Goal: Information Seeking & Learning: Learn about a topic

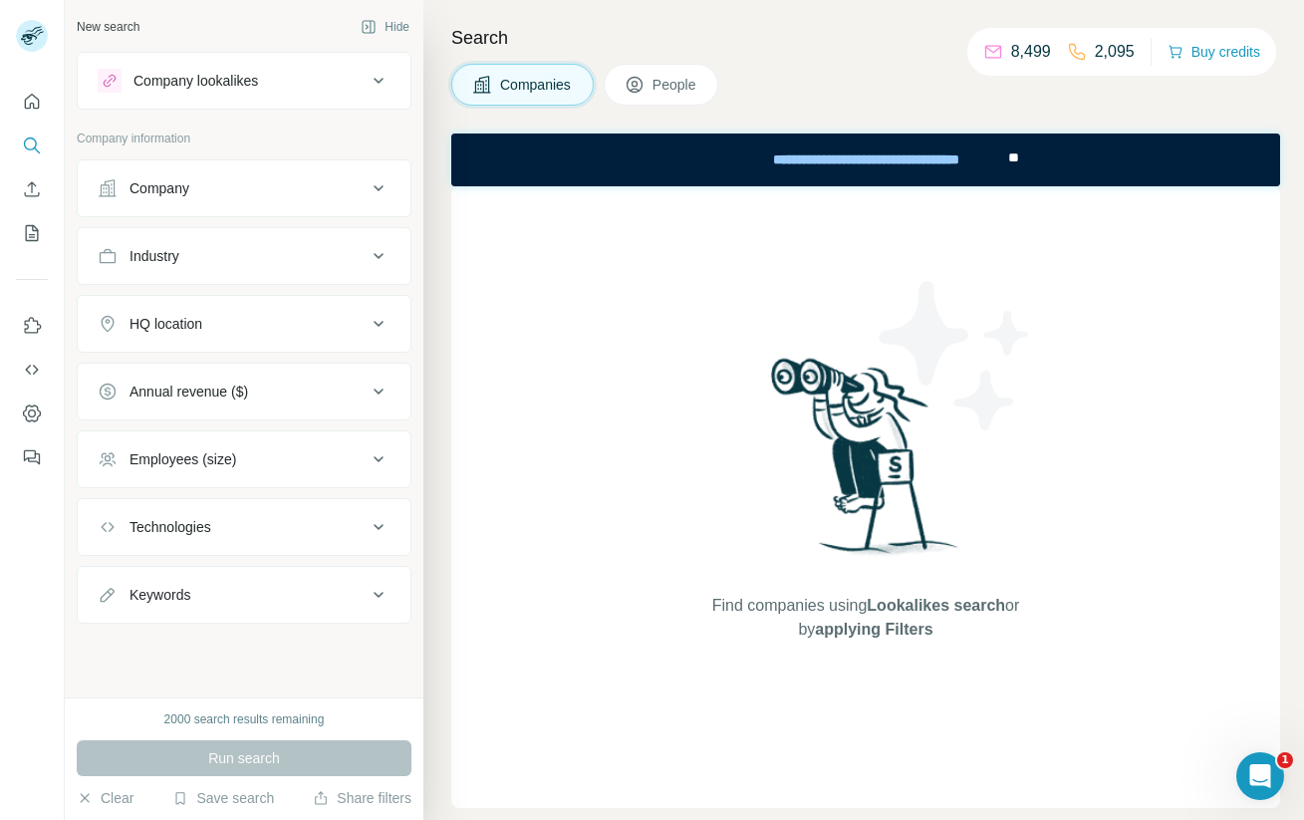
click at [262, 193] on div "Company" at bounding box center [232, 188] width 269 height 20
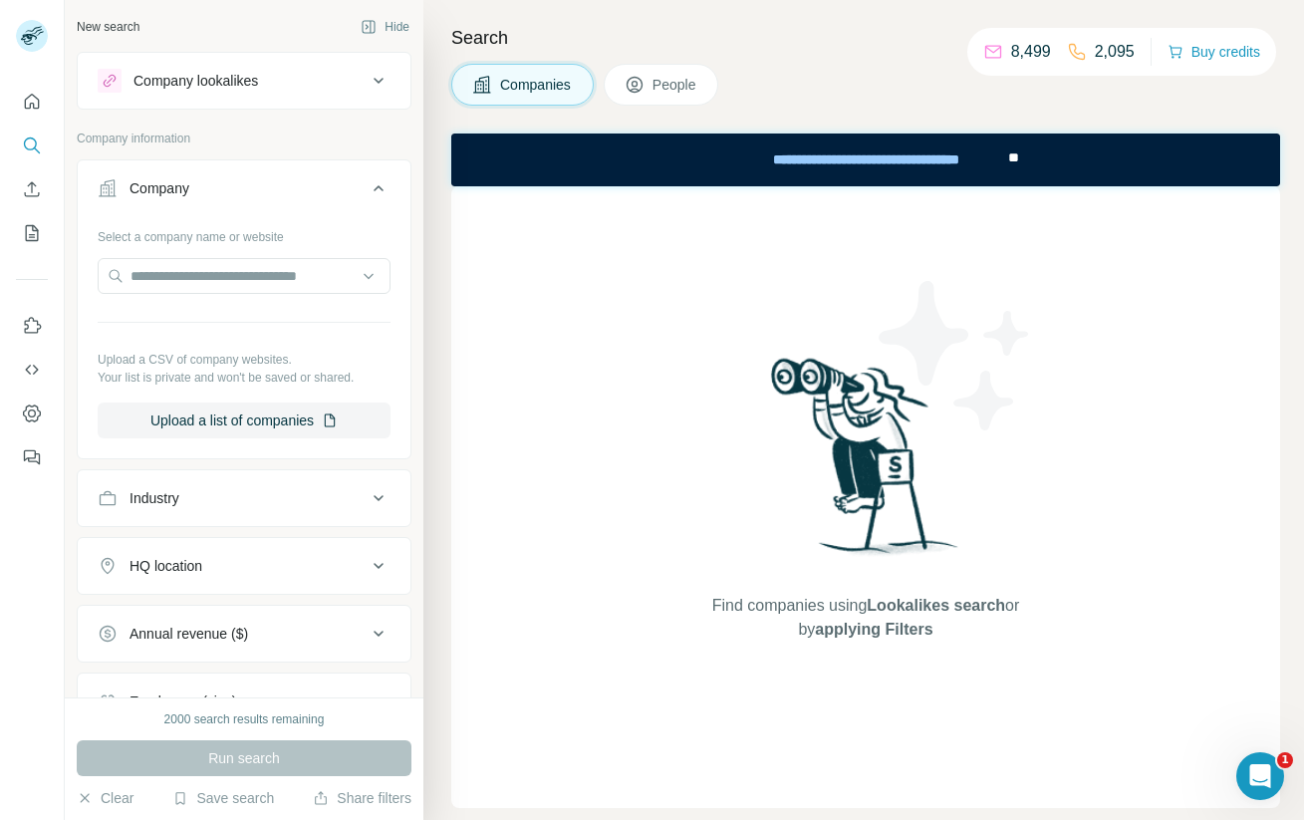
click at [262, 193] on div "Company" at bounding box center [232, 188] width 269 height 20
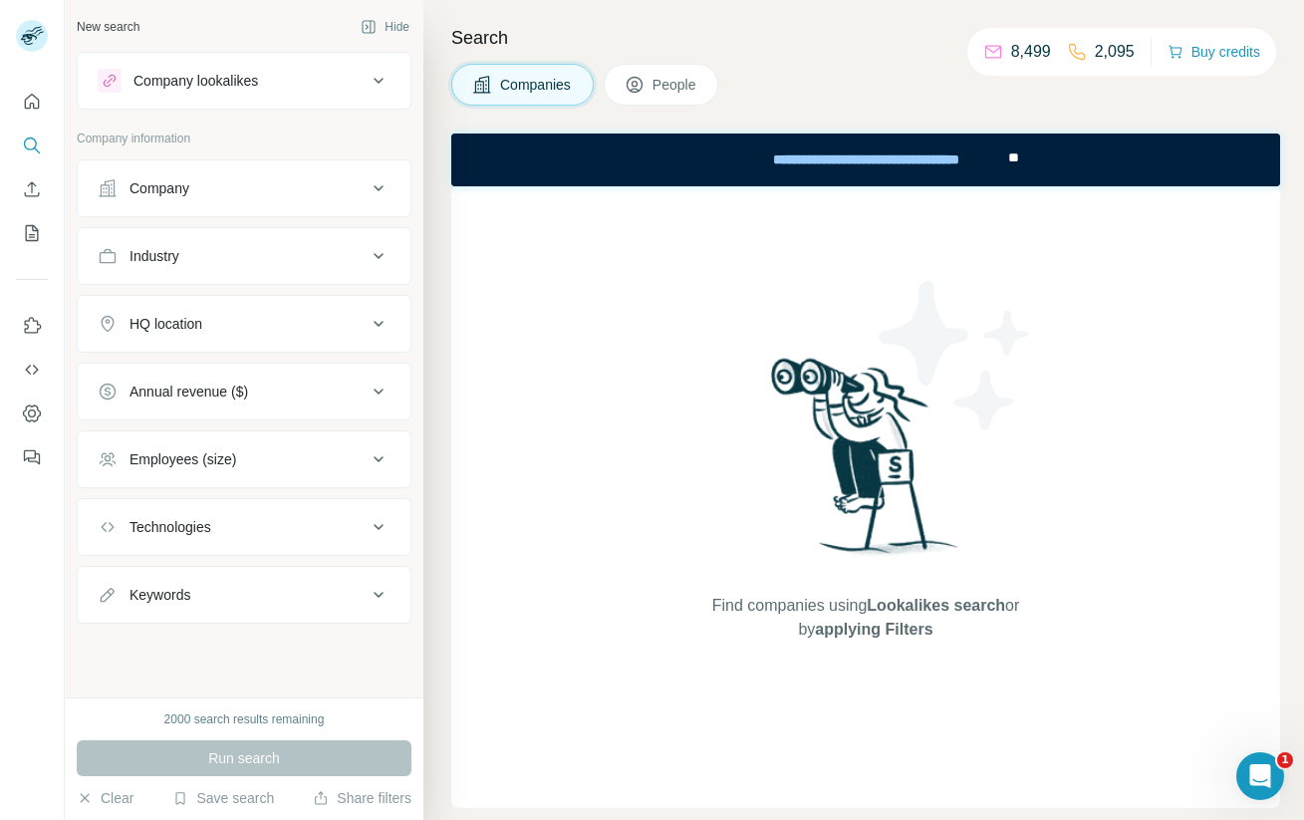
click at [254, 73] on div "Company lookalikes" at bounding box center [196, 81] width 125 height 20
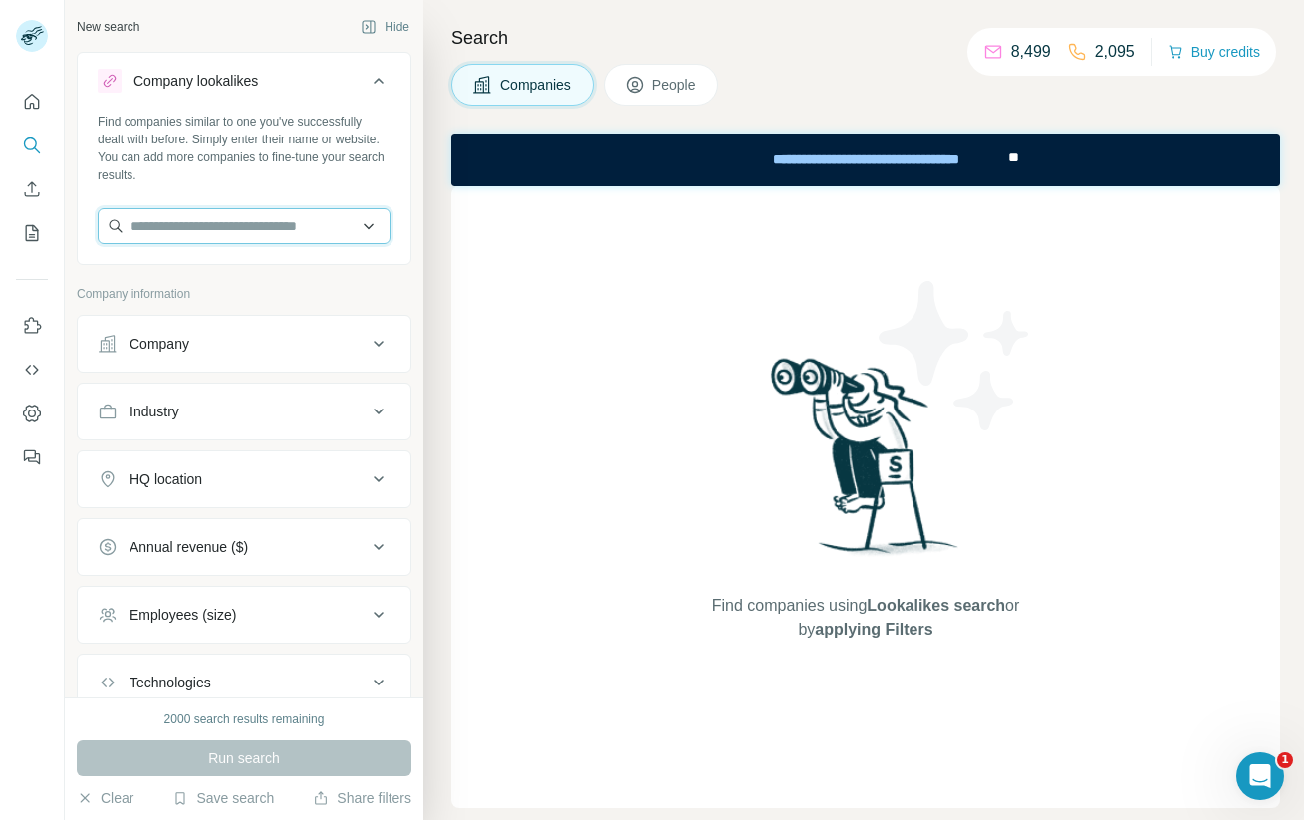
click at [188, 225] on input "text" at bounding box center [244, 226] width 293 height 36
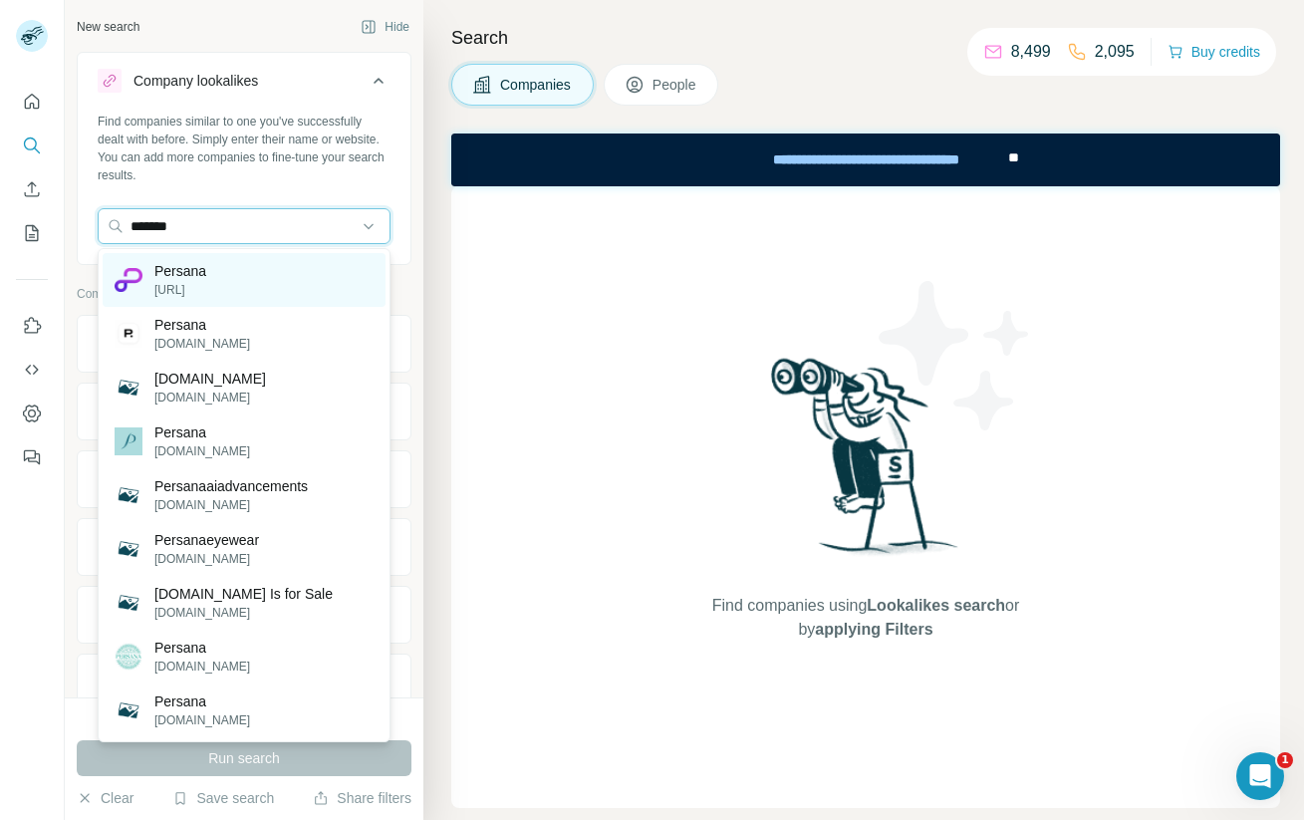
type input "*******"
click at [170, 277] on p "Persana" at bounding box center [180, 271] width 52 height 20
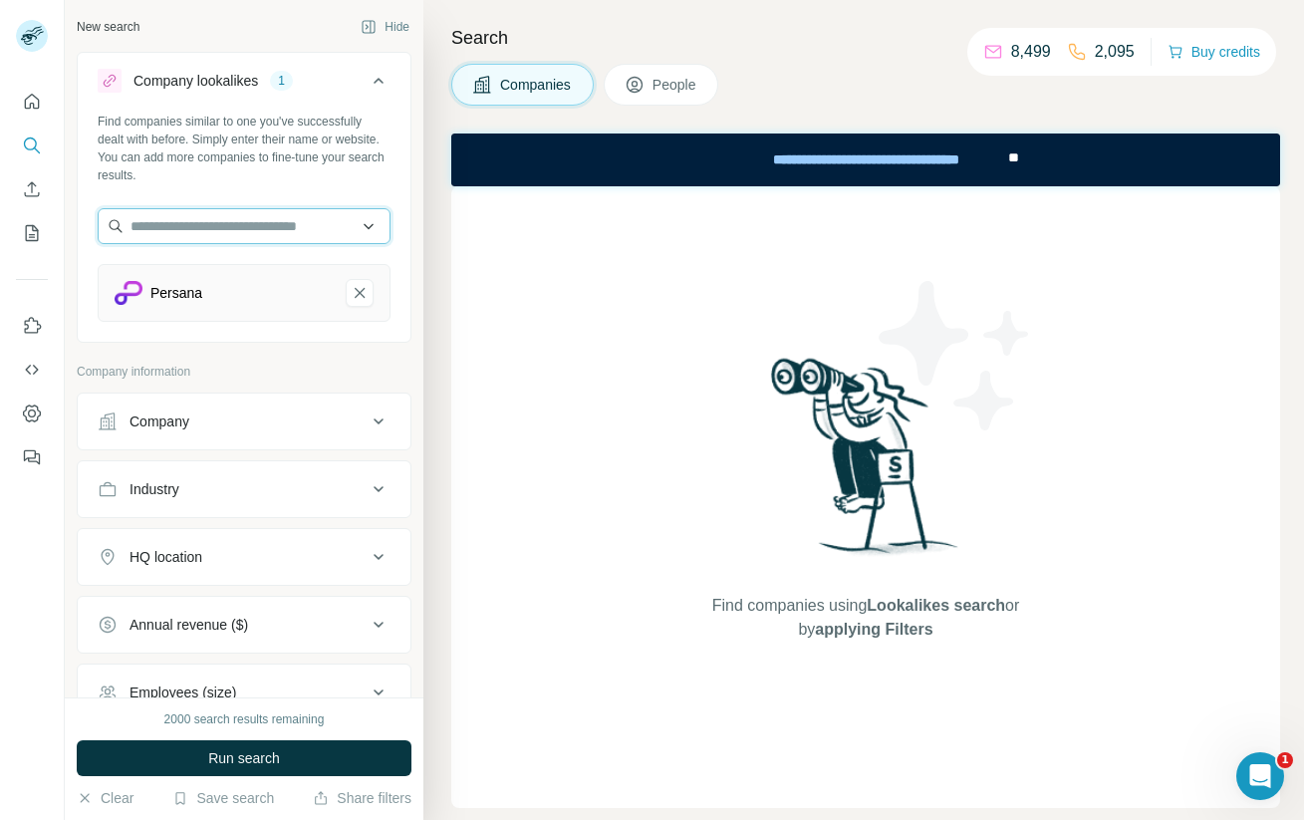
click at [179, 238] on input "text" at bounding box center [244, 226] width 293 height 36
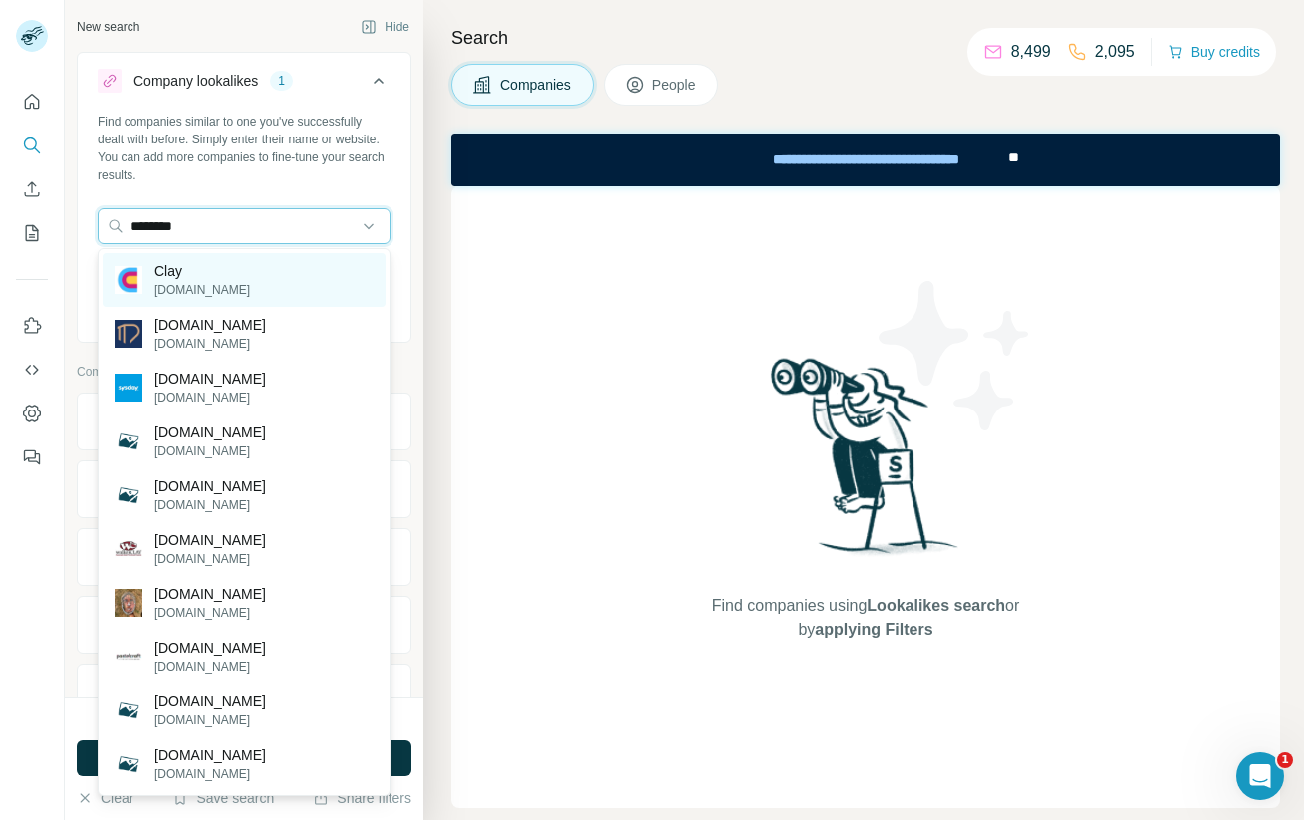
type input "********"
click at [180, 280] on p "Clay" at bounding box center [202, 271] width 96 height 20
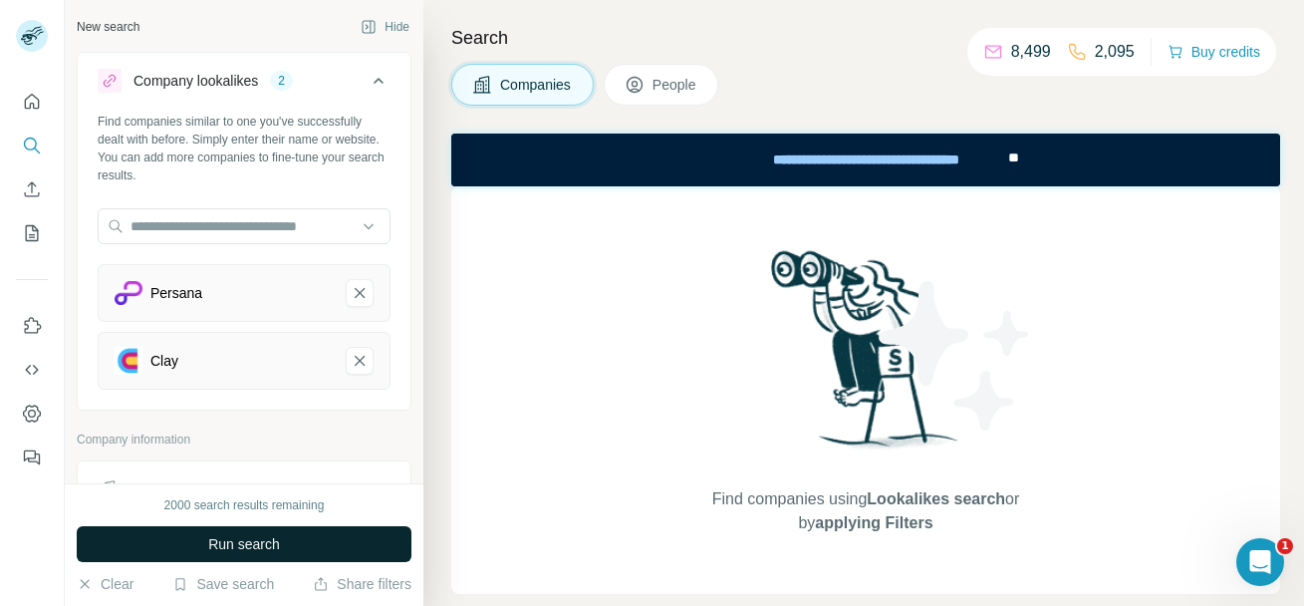
click at [370, 539] on button "Run search" at bounding box center [244, 544] width 335 height 36
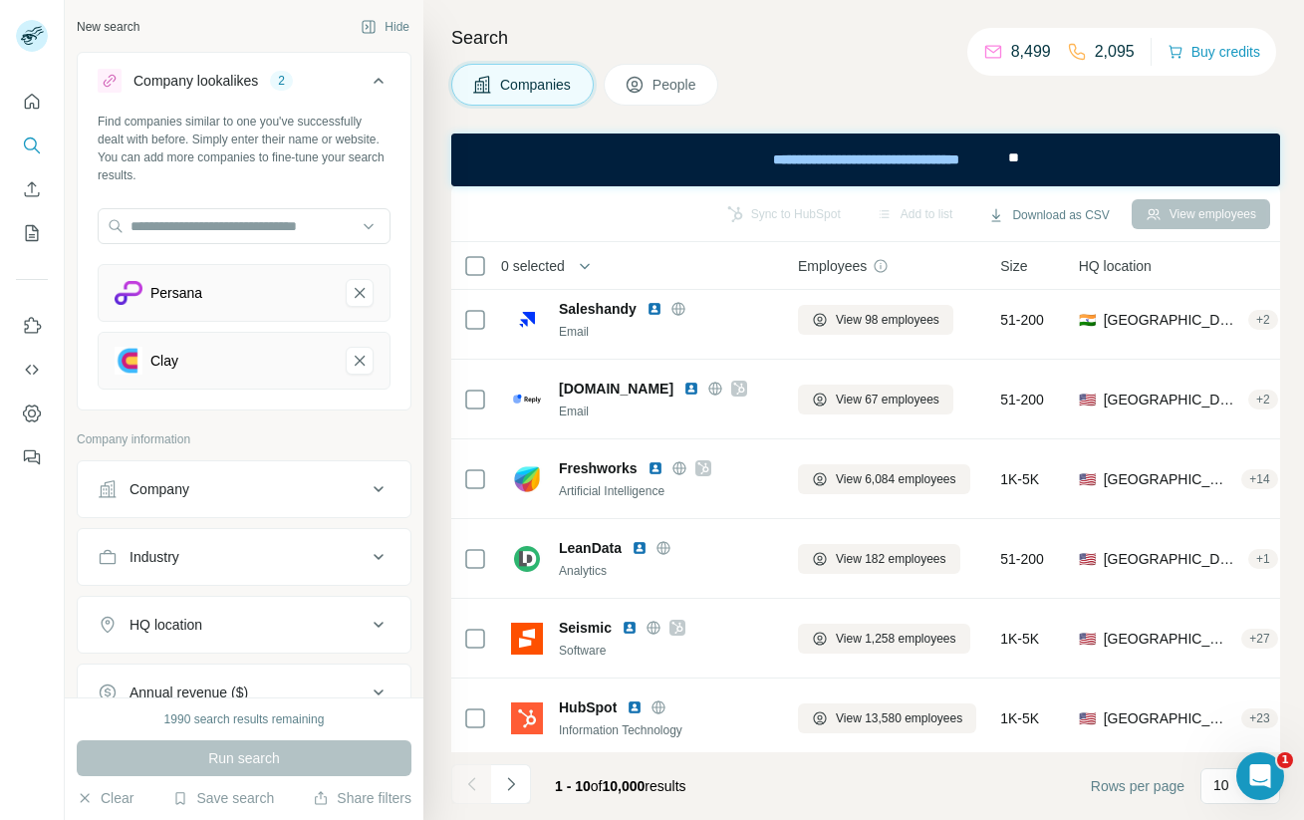
scroll to position [335, 0]
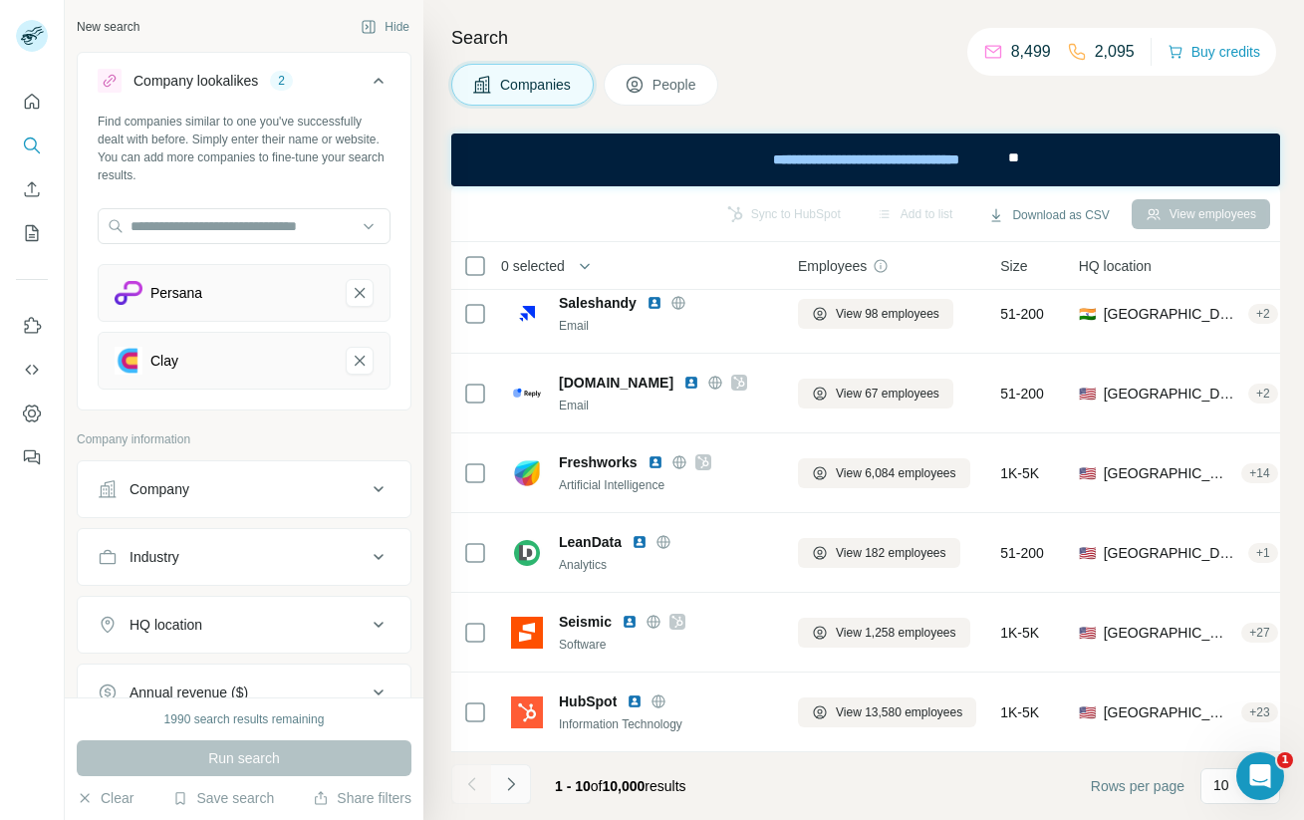
click at [512, 782] on icon "Navigate to next page" at bounding box center [510, 783] width 7 height 13
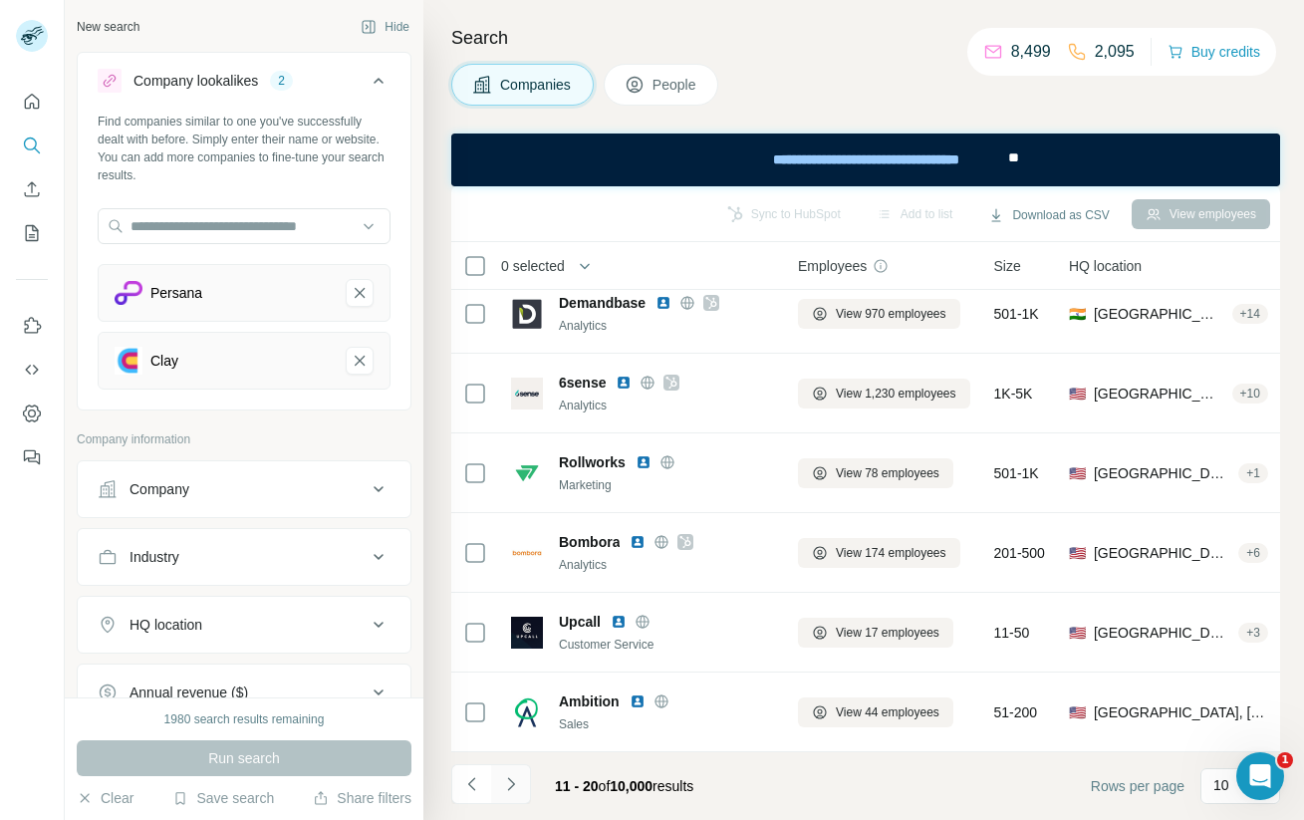
click at [514, 790] on icon "Navigate to next page" at bounding box center [511, 784] width 20 height 20
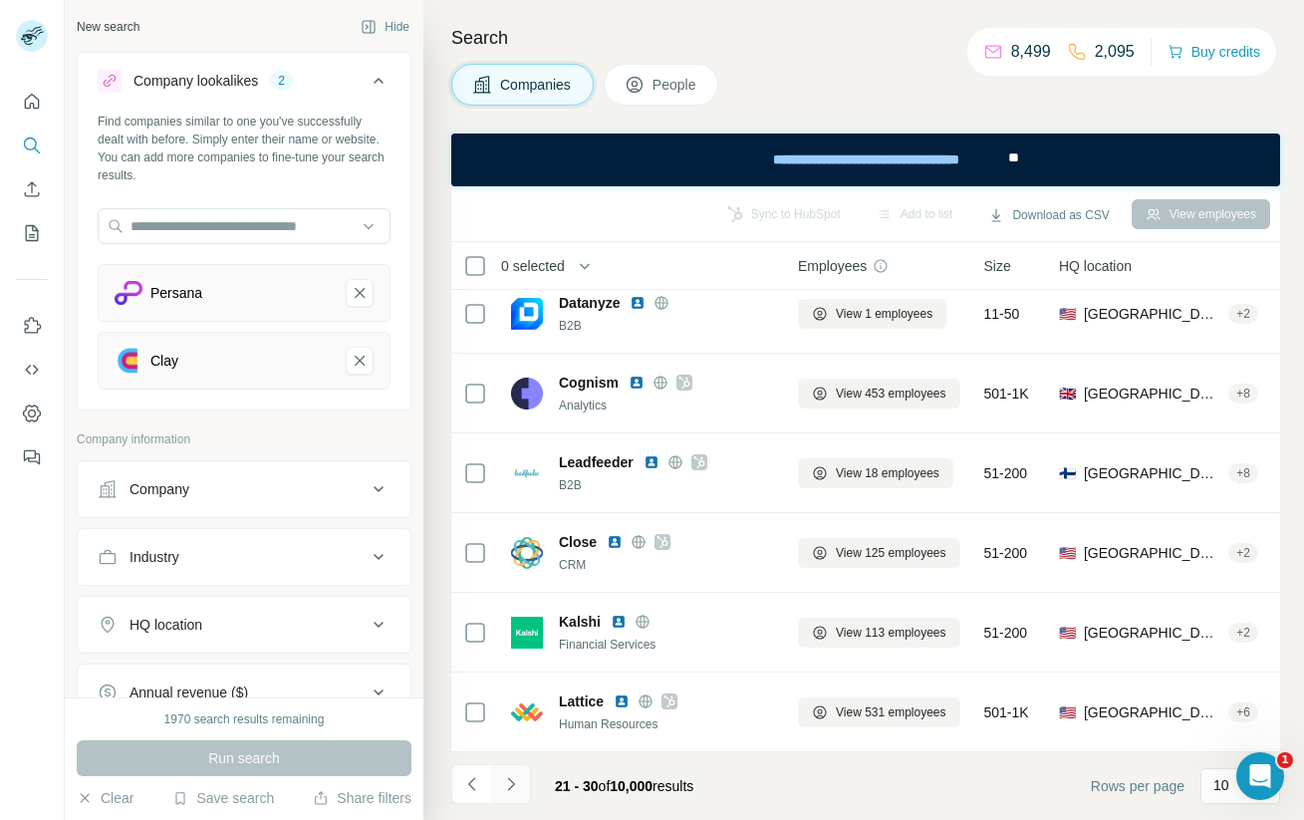
click at [513, 788] on icon "Navigate to next page" at bounding box center [511, 784] width 20 height 20
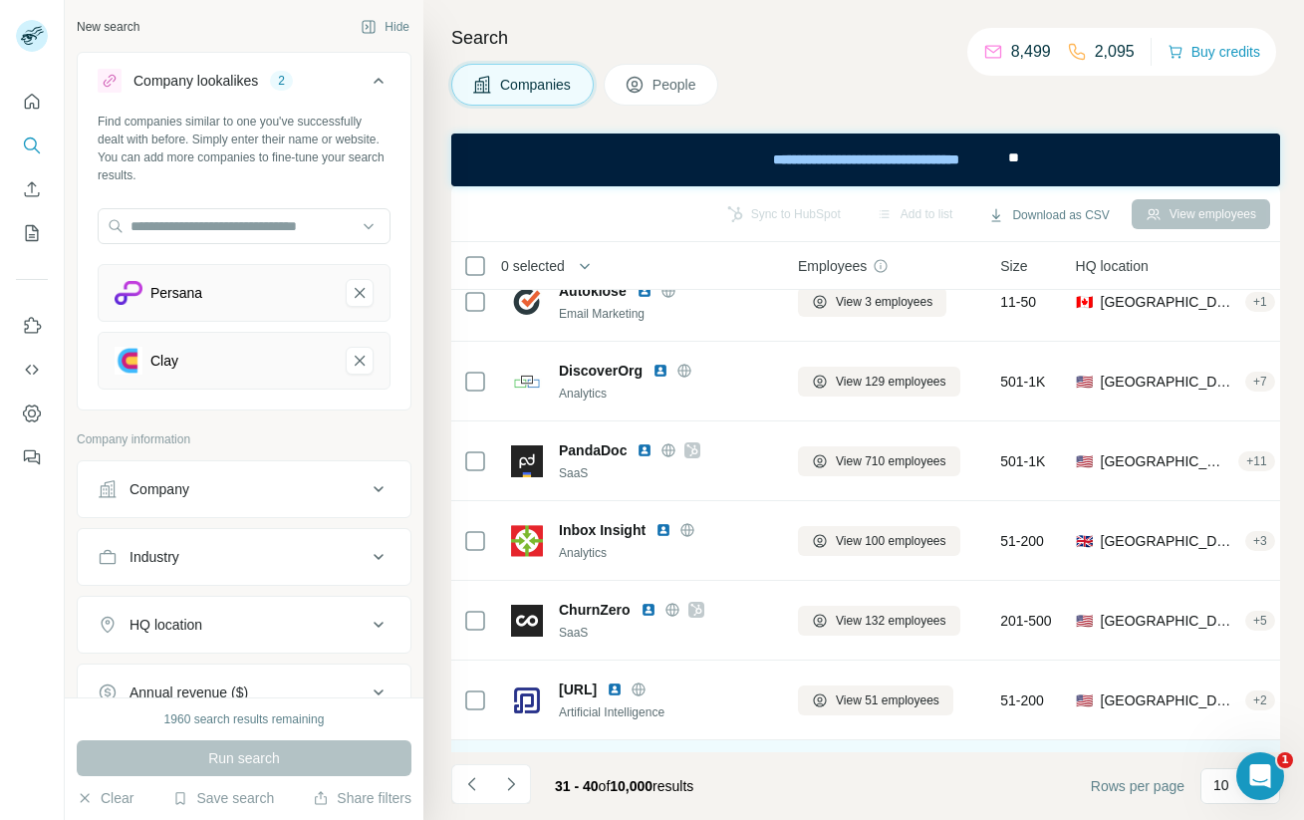
scroll to position [0, 0]
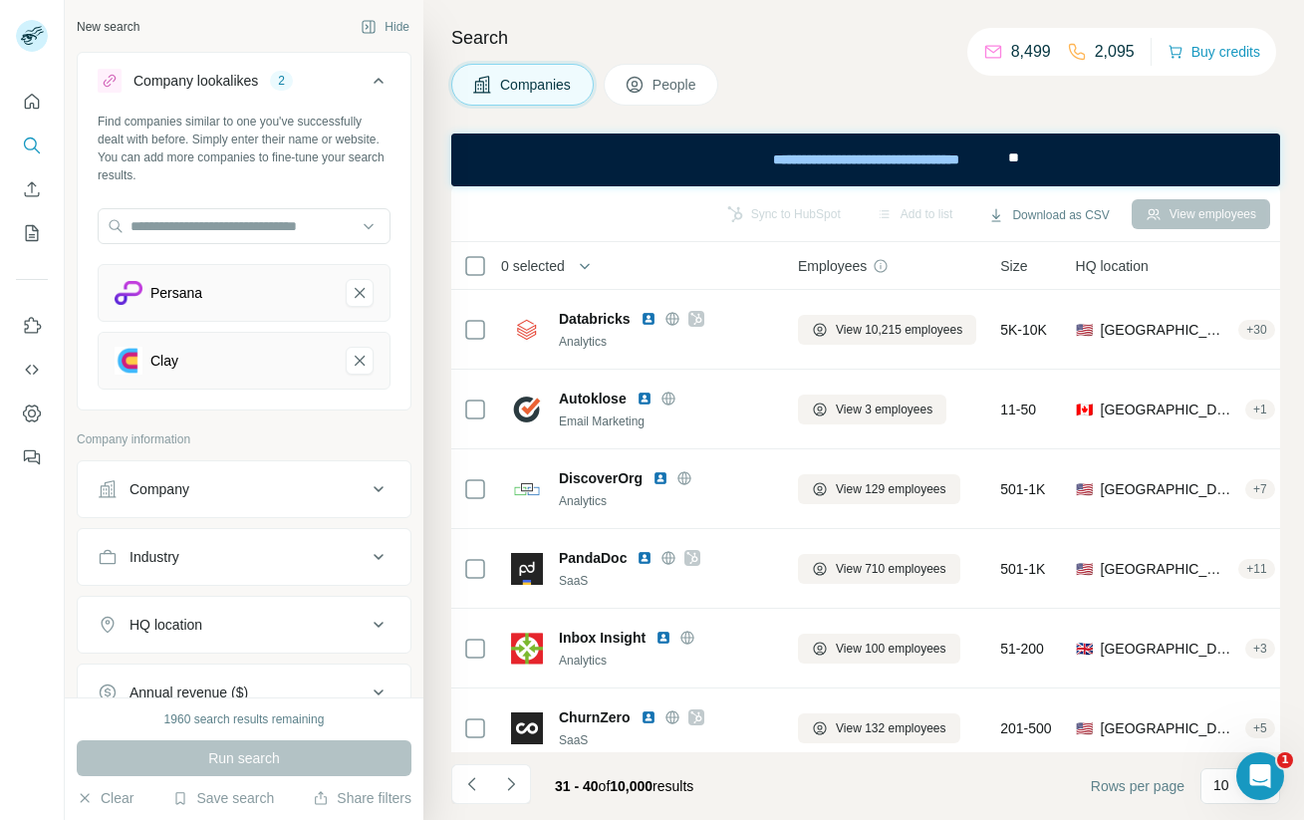
click at [666, 86] on span "People" at bounding box center [676, 85] width 46 height 20
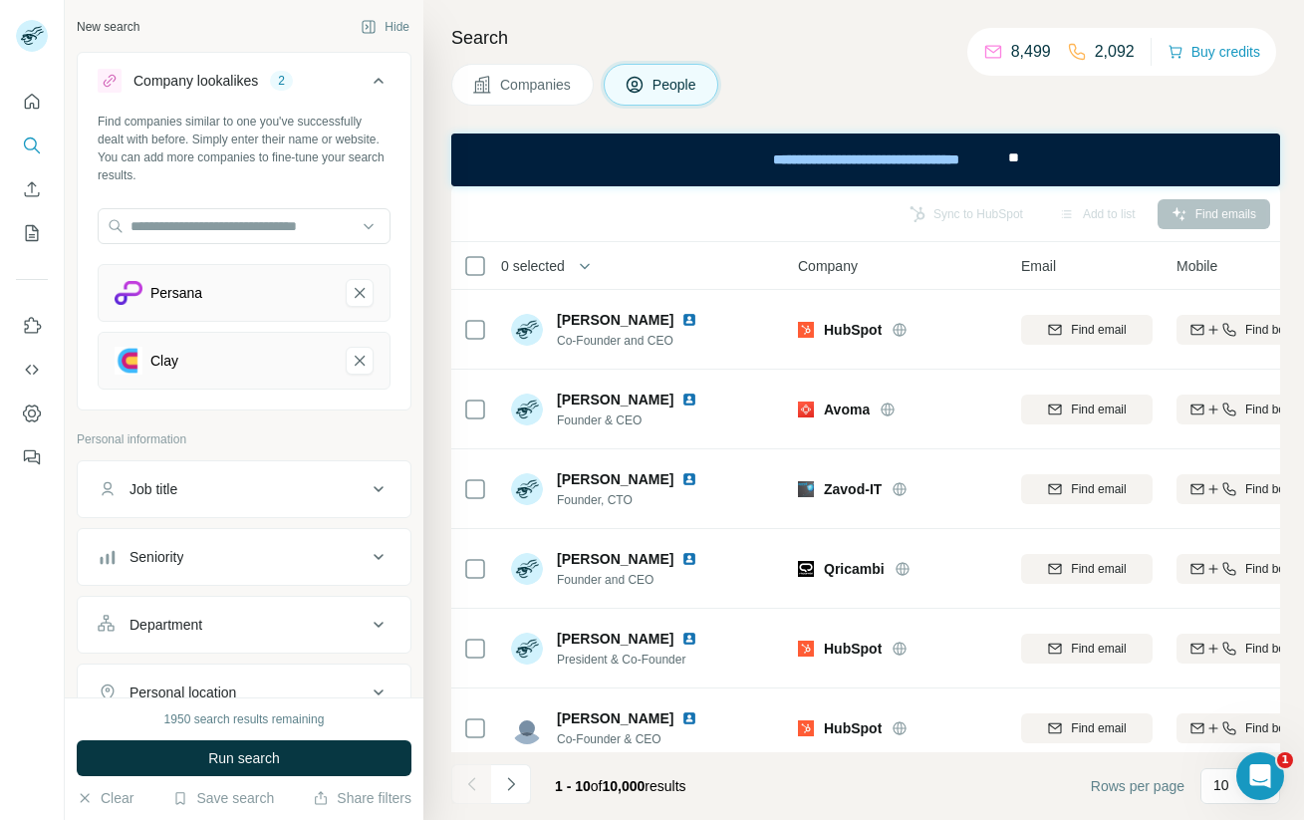
click at [547, 79] on span "Companies" at bounding box center [536, 85] width 73 height 20
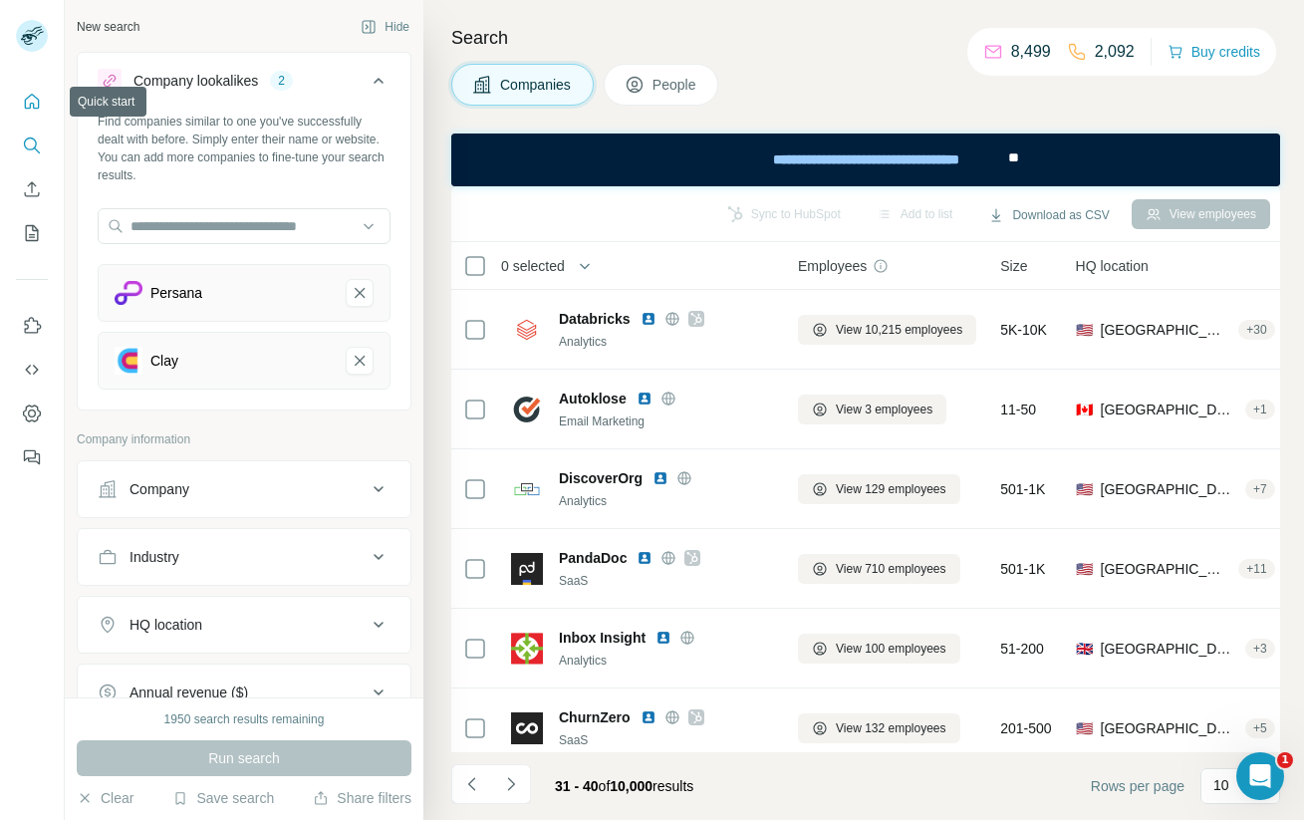
click at [38, 107] on icon "Quick start" at bounding box center [32, 101] width 15 height 15
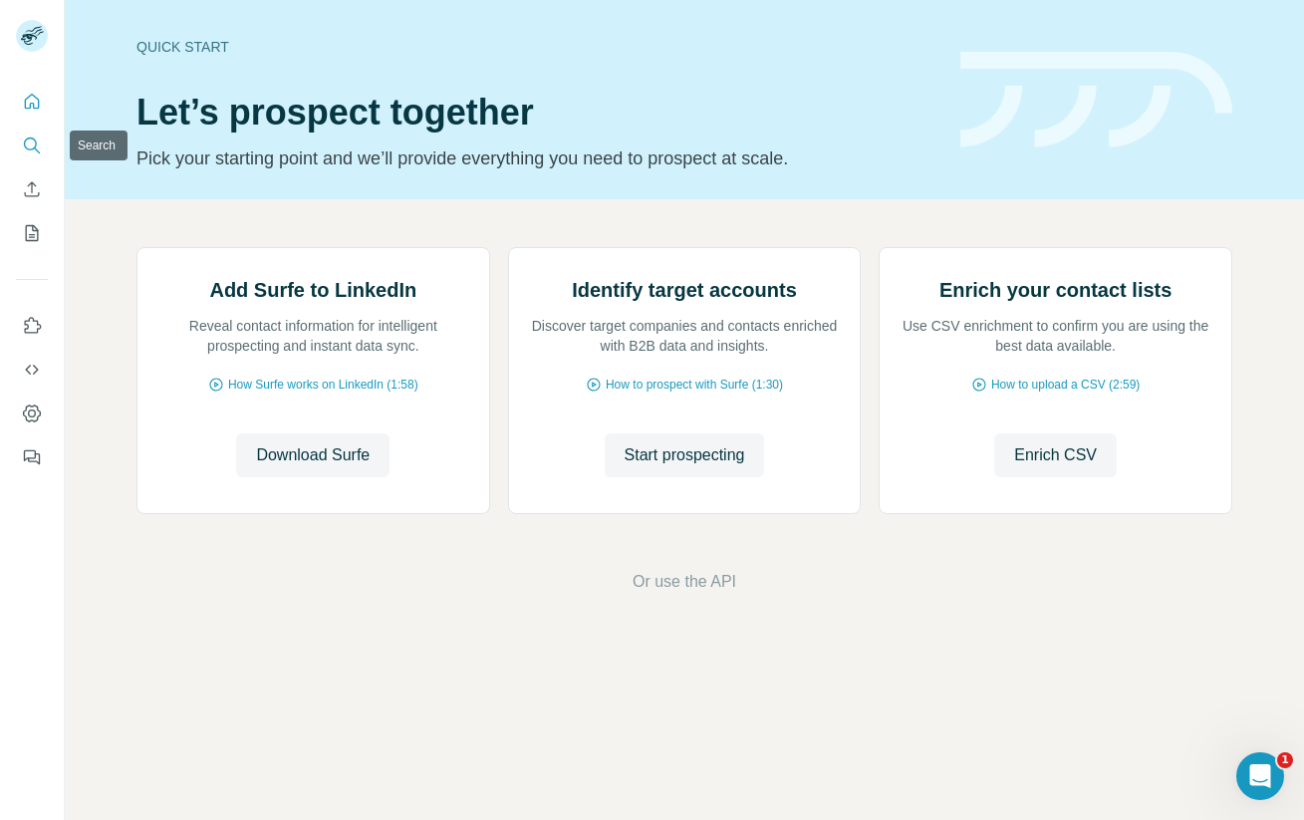
click at [28, 154] on icon "Search" at bounding box center [32, 146] width 20 height 20
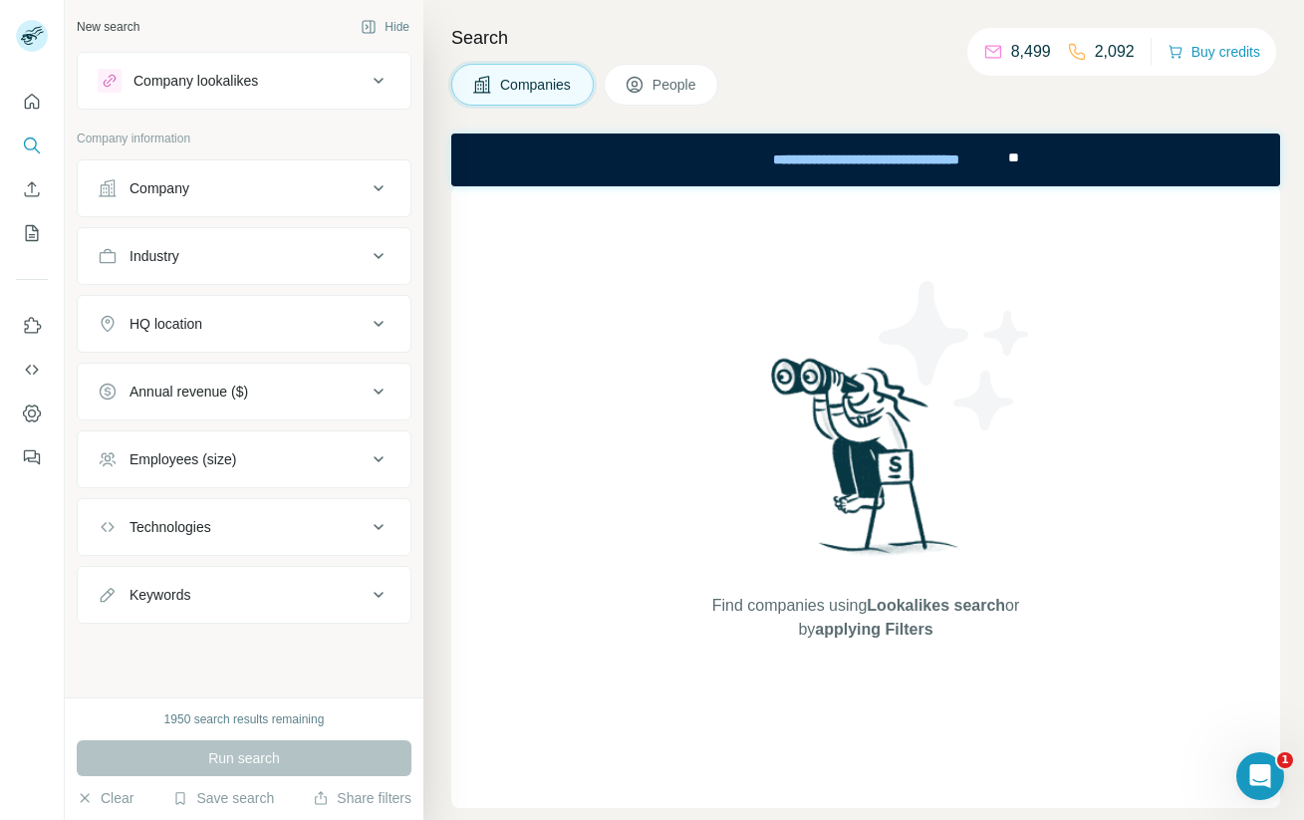
click at [351, 84] on div "Company lookalikes" at bounding box center [232, 81] width 269 height 24
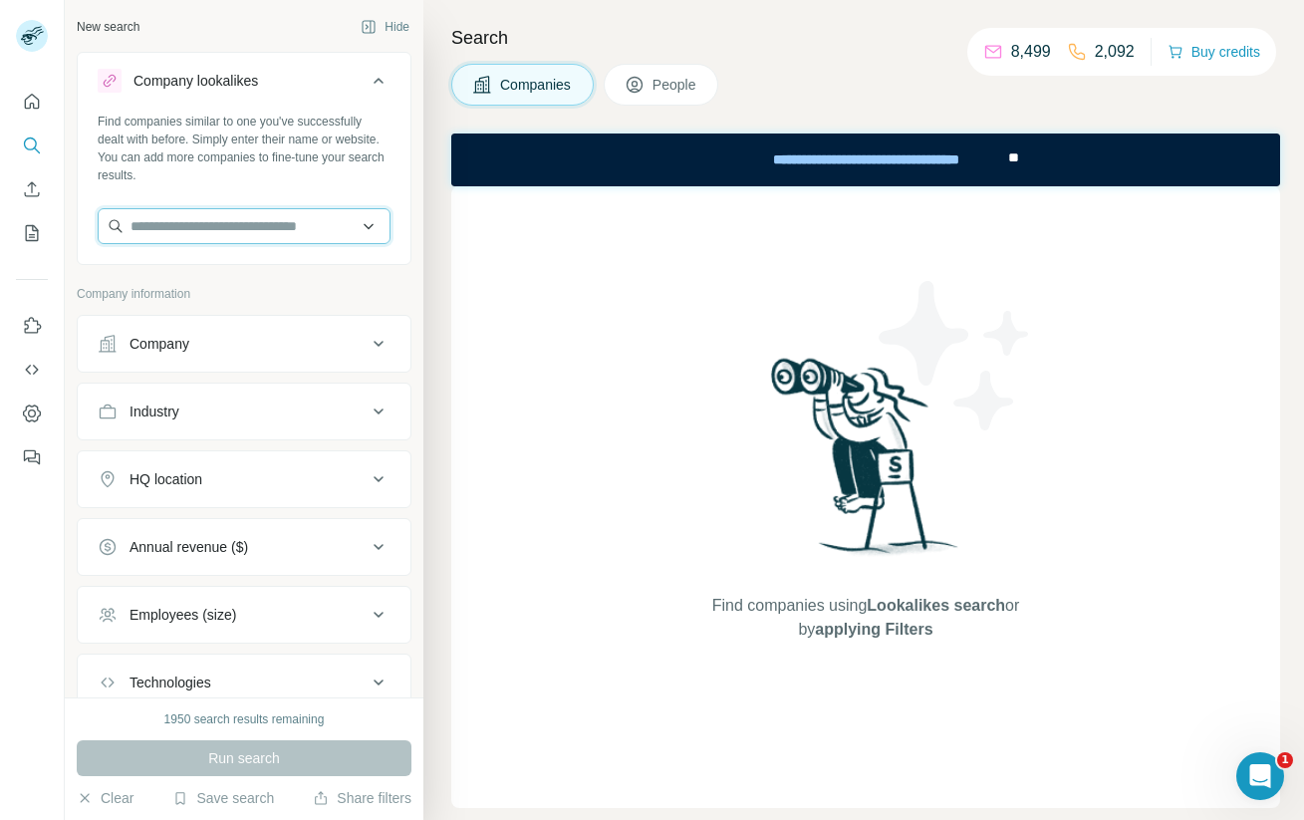
click at [253, 226] on input "text" at bounding box center [244, 226] width 293 height 36
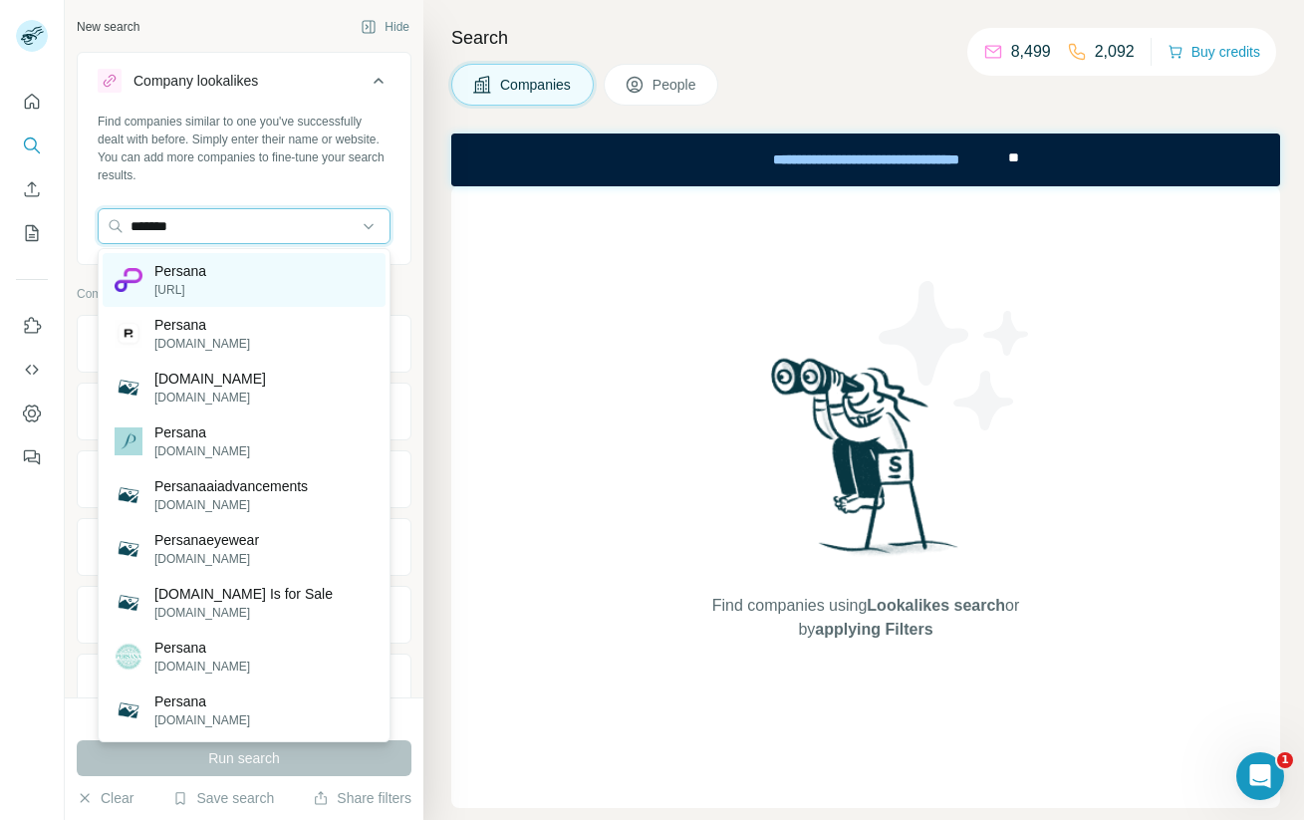
type input "*******"
click at [216, 280] on div "Persana [URL]" at bounding box center [244, 280] width 283 height 54
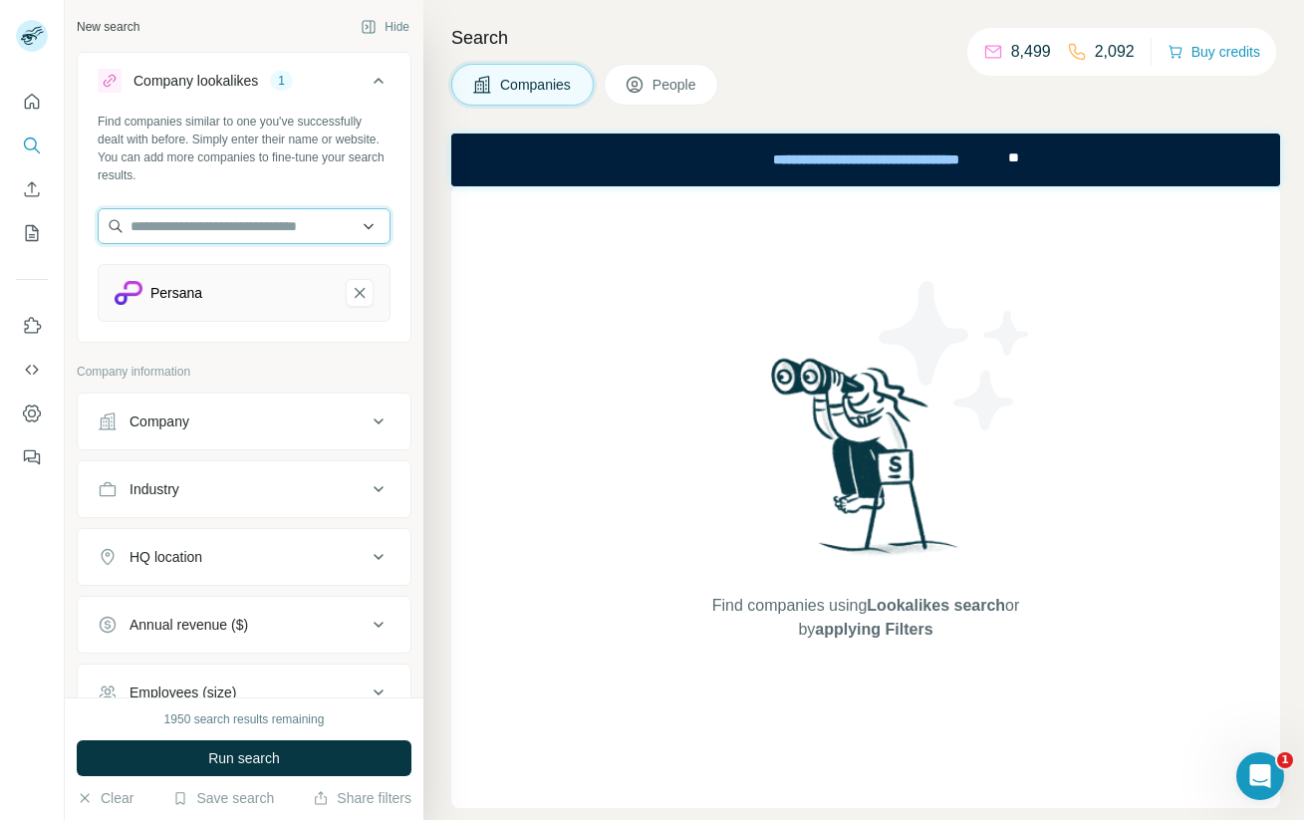
click at [210, 231] on input "text" at bounding box center [244, 226] width 293 height 36
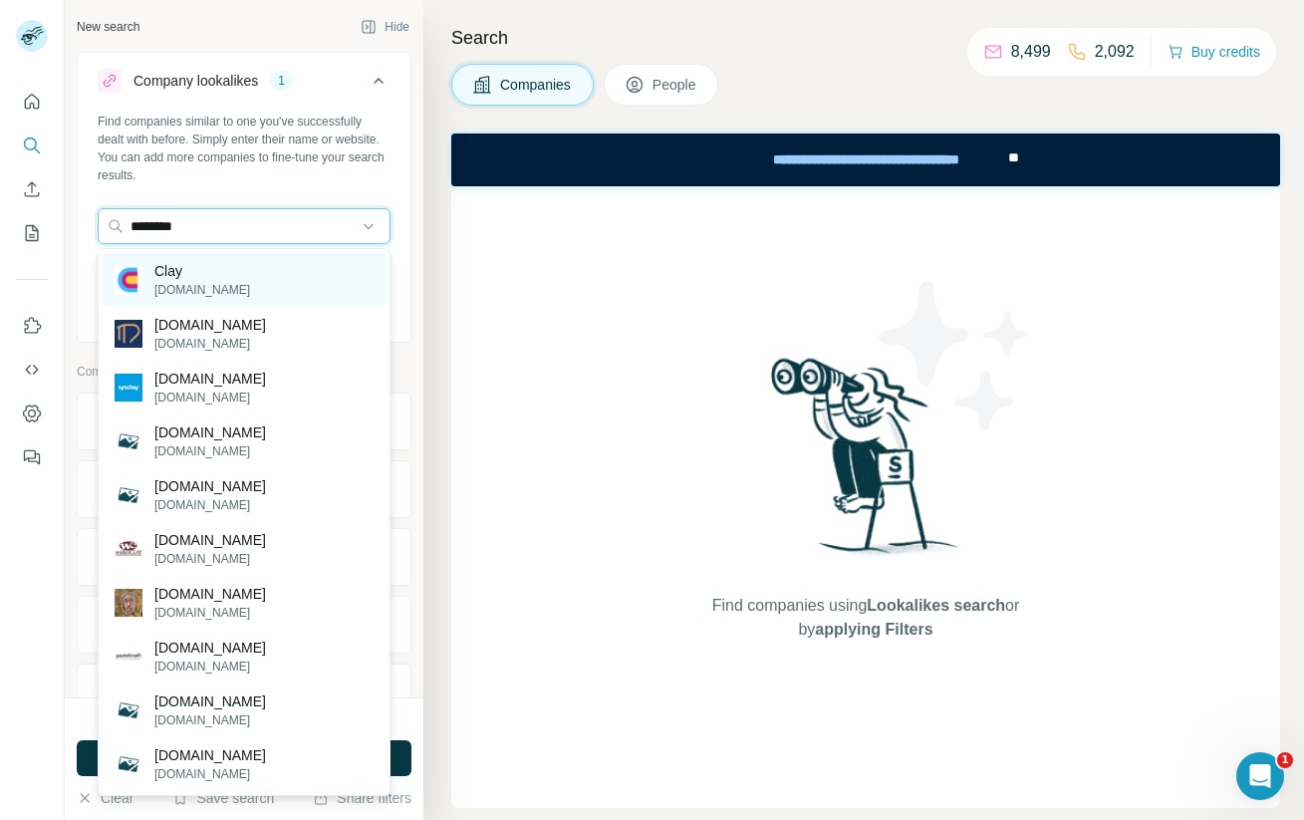
type input "********"
click at [213, 272] on div "Clay [DOMAIN_NAME]" at bounding box center [244, 280] width 283 height 54
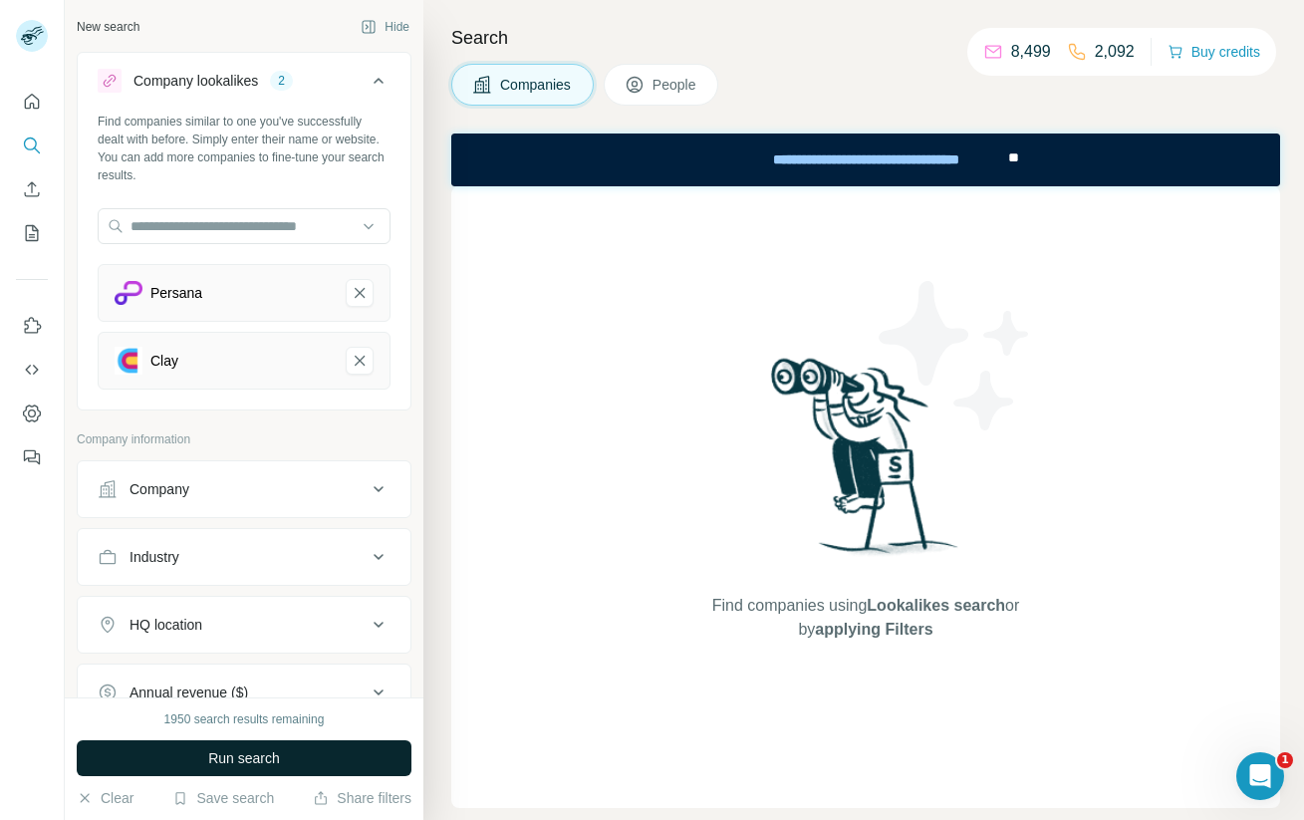
click at [234, 766] on span "Run search" at bounding box center [244, 758] width 72 height 20
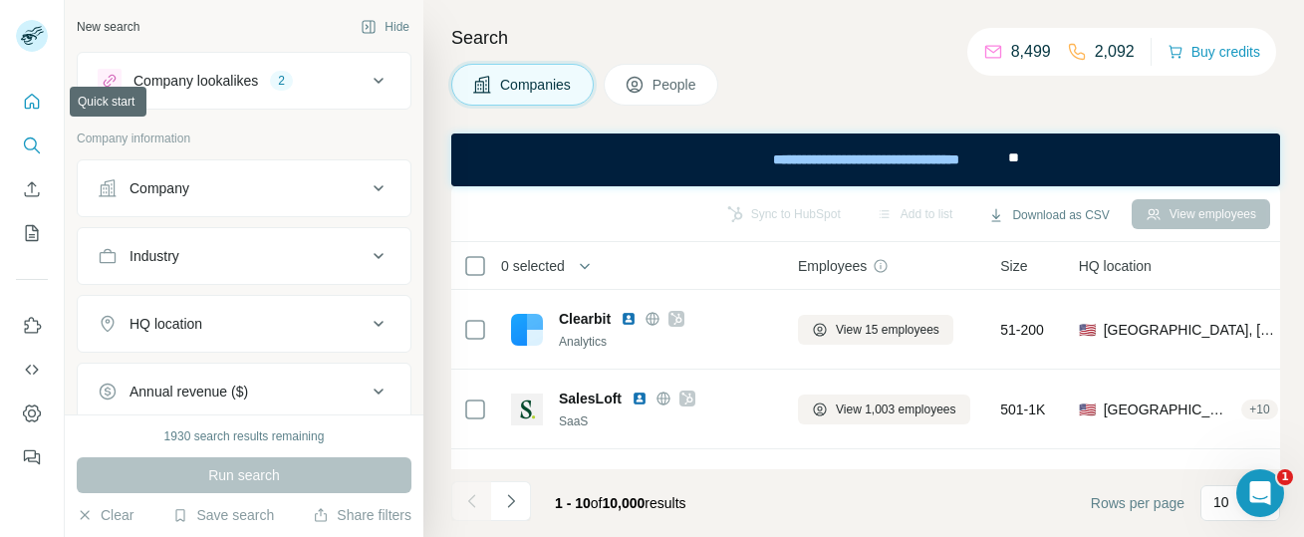
click at [31, 99] on icon "Quick start" at bounding box center [32, 102] width 20 height 20
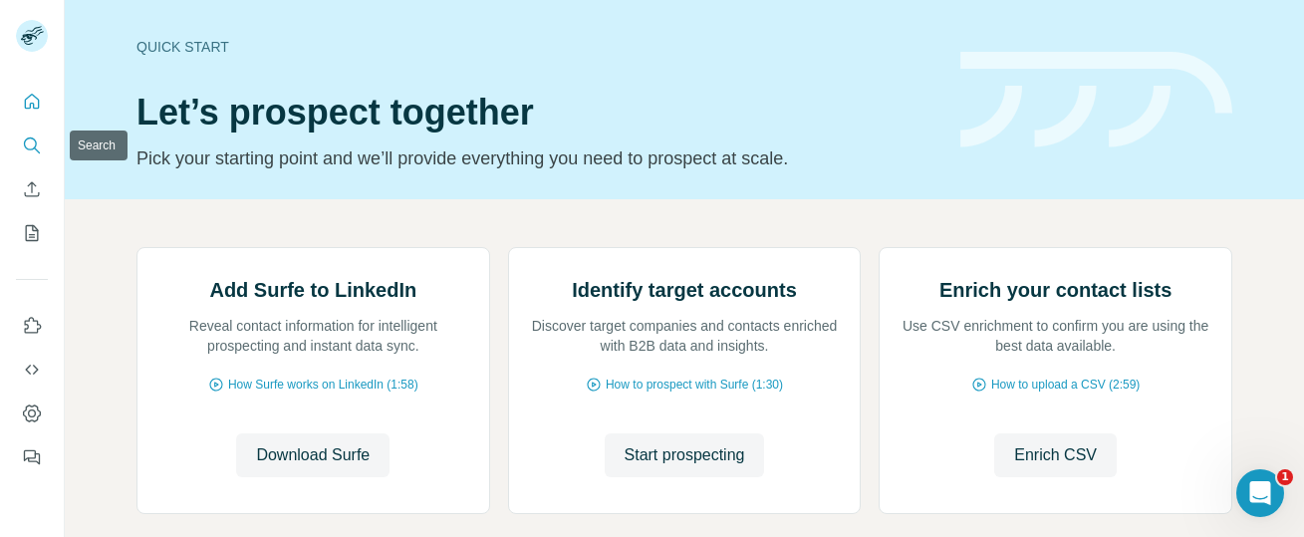
click at [32, 141] on icon "Search" at bounding box center [32, 146] width 20 height 20
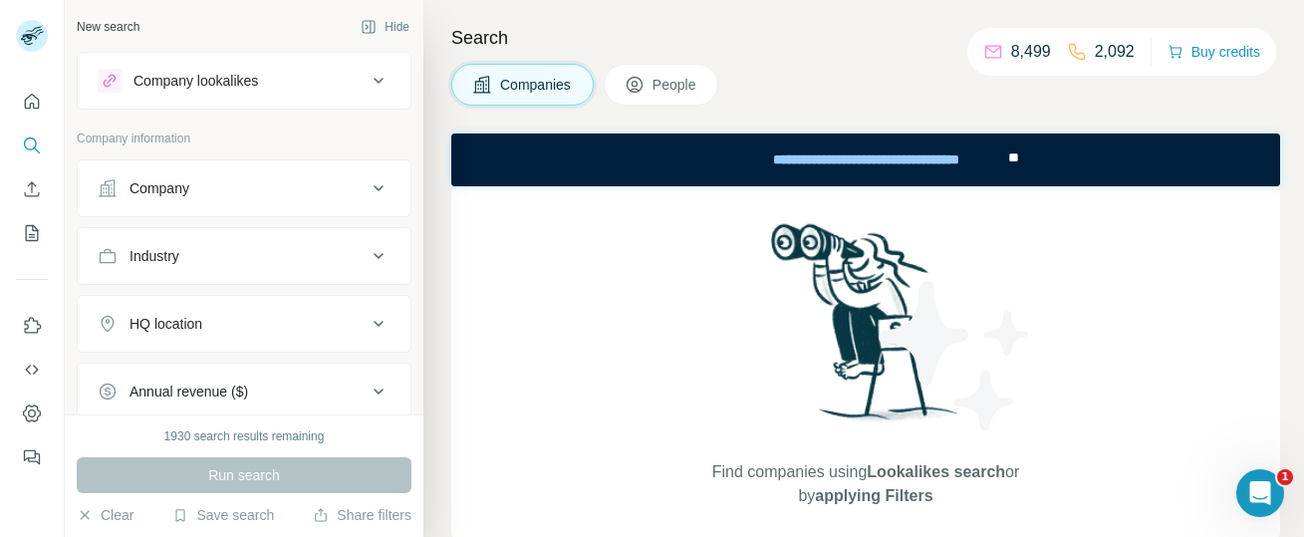
click at [350, 83] on div "Company lookalikes" at bounding box center [232, 81] width 269 height 24
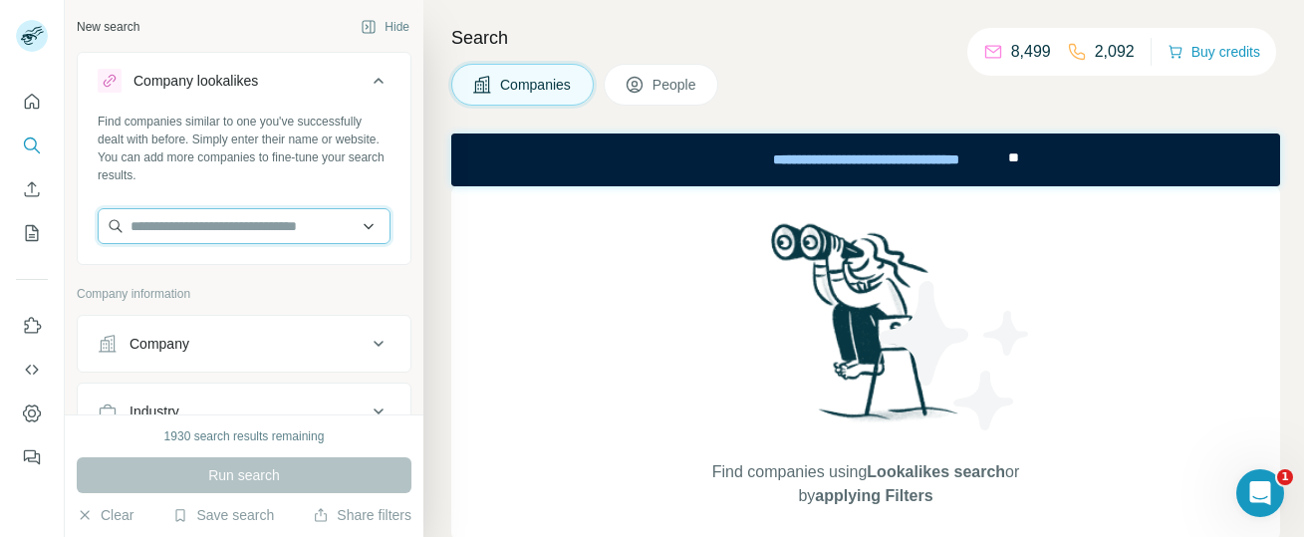
click at [209, 224] on input "text" at bounding box center [244, 226] width 293 height 36
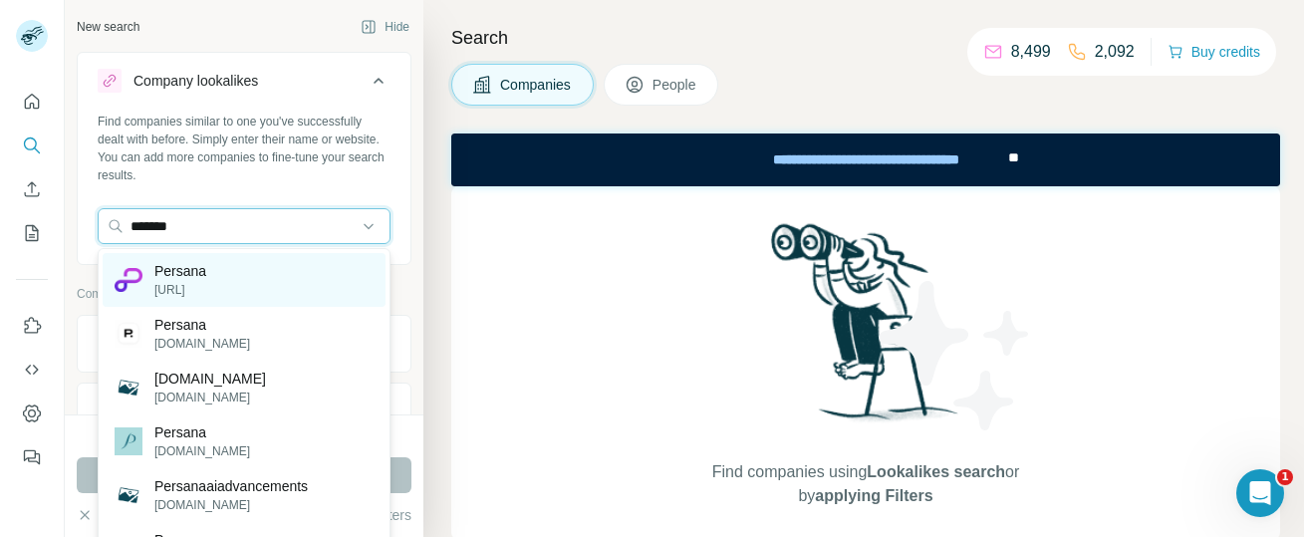
type input "*******"
click at [202, 286] on p "[URL]" at bounding box center [180, 290] width 52 height 18
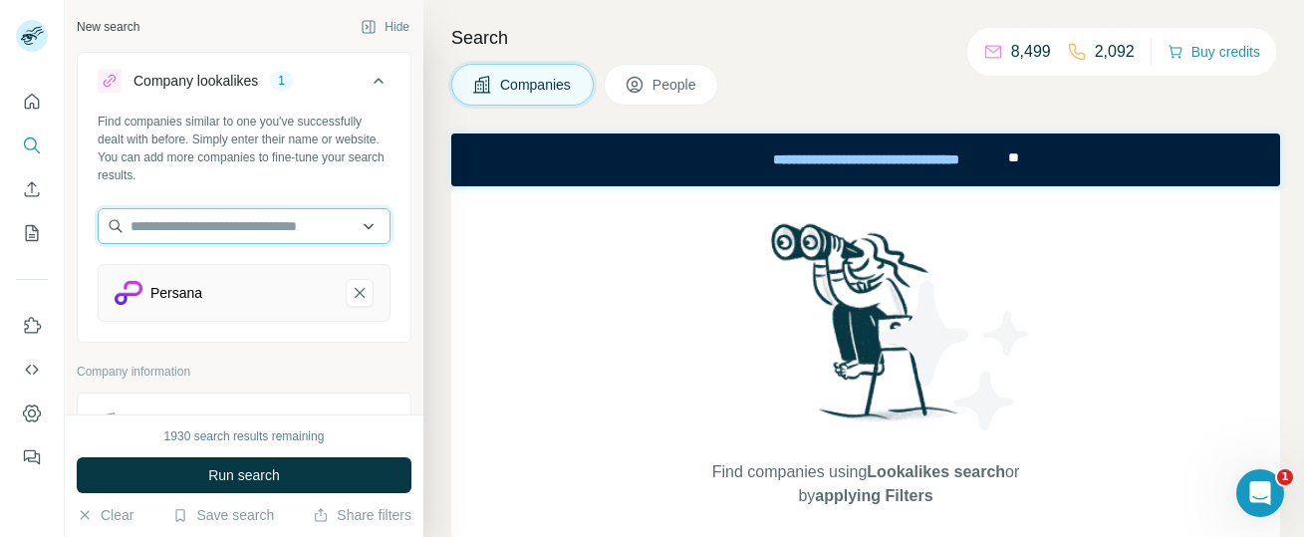
click at [205, 223] on input "text" at bounding box center [244, 226] width 293 height 36
type input "*"
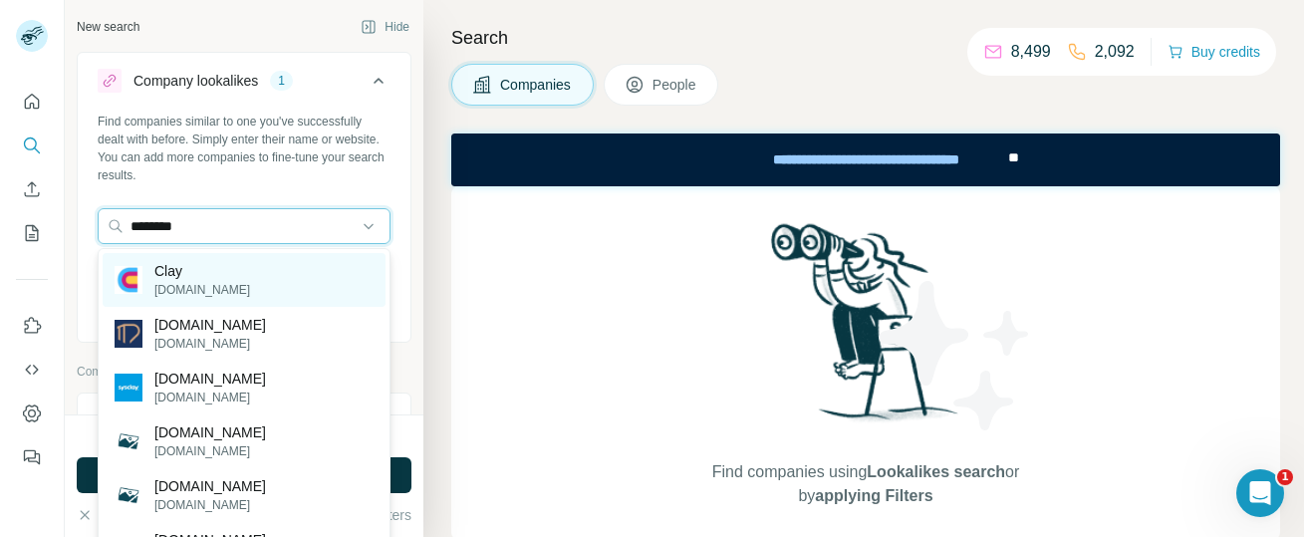
type input "********"
click at [212, 281] on div "Clay [DOMAIN_NAME]" at bounding box center [244, 280] width 283 height 54
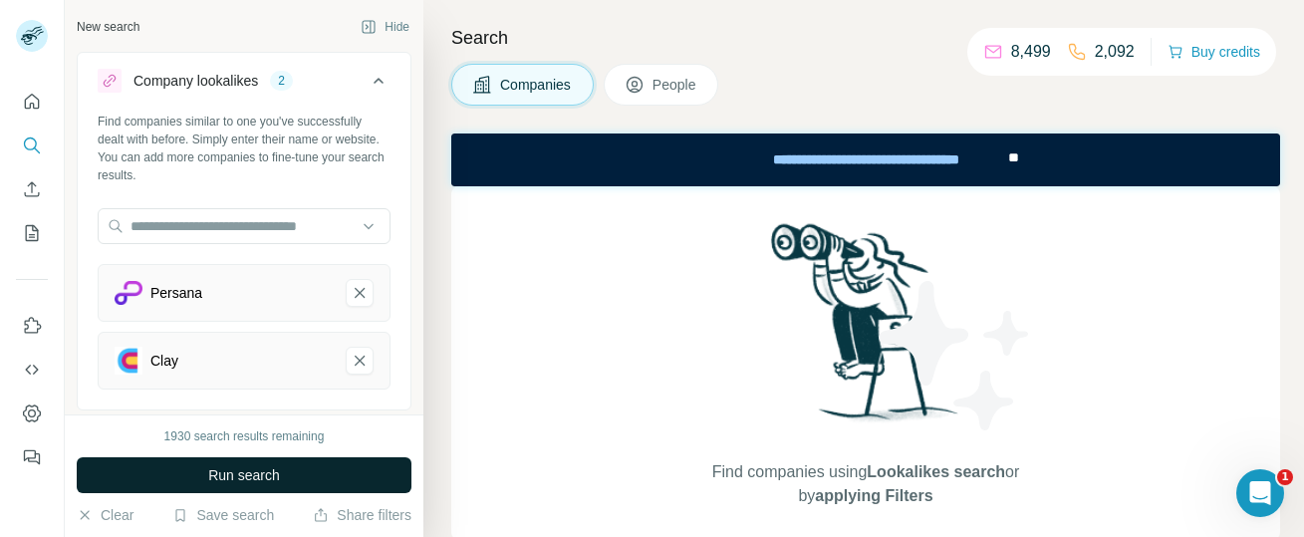
click at [217, 474] on span "Run search" at bounding box center [244, 475] width 72 height 20
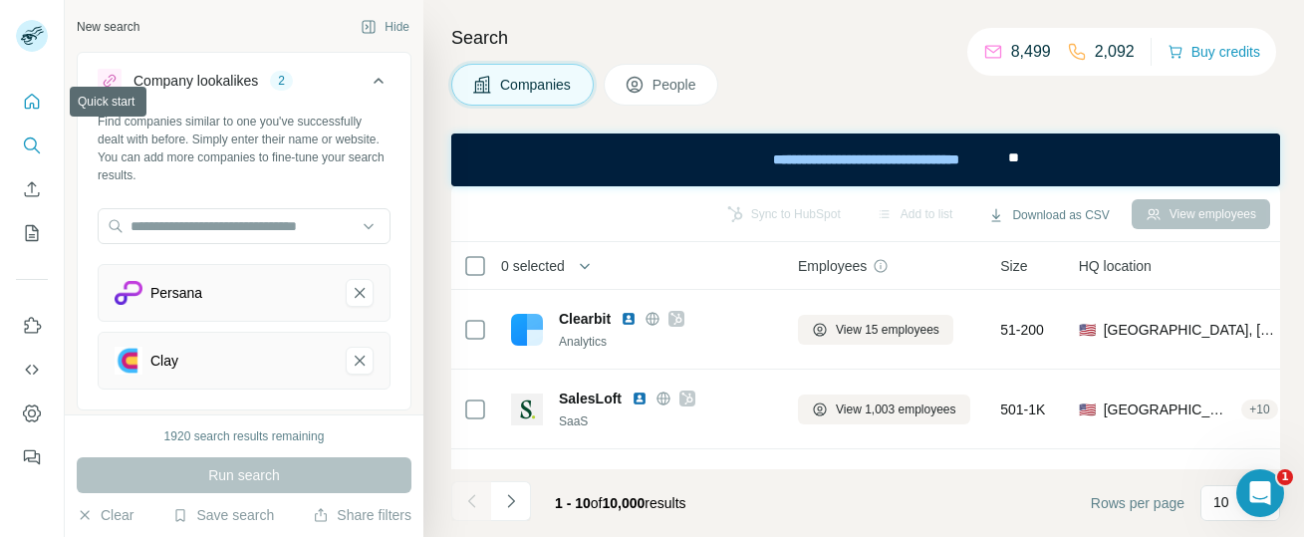
click at [30, 105] on icon "Quick start" at bounding box center [32, 101] width 15 height 15
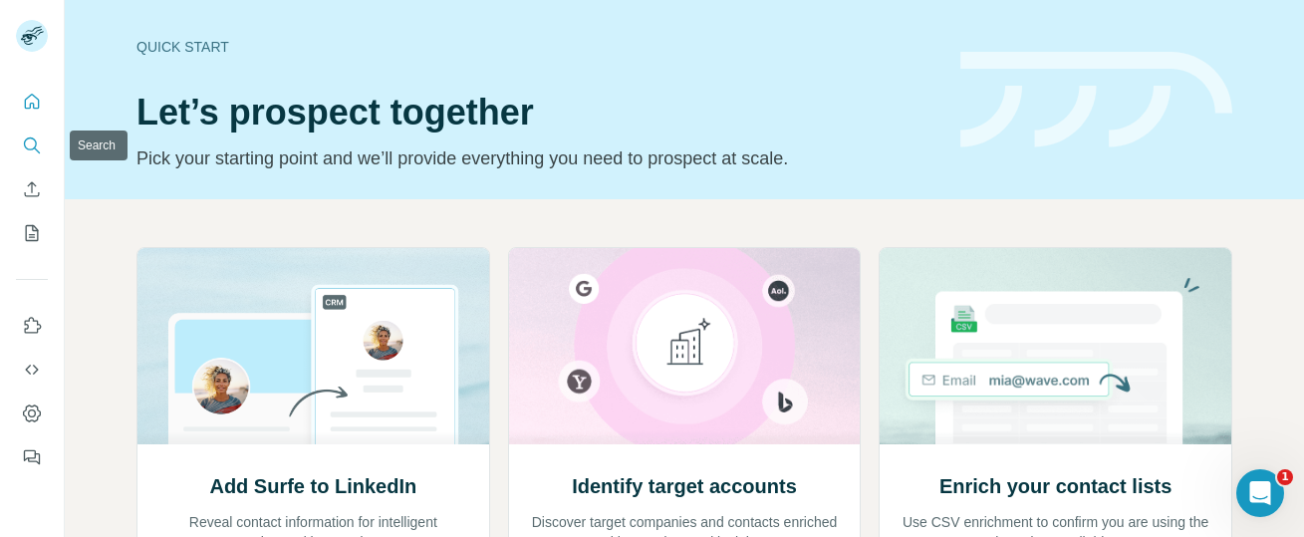
click at [34, 144] on icon "Search" at bounding box center [32, 146] width 20 height 20
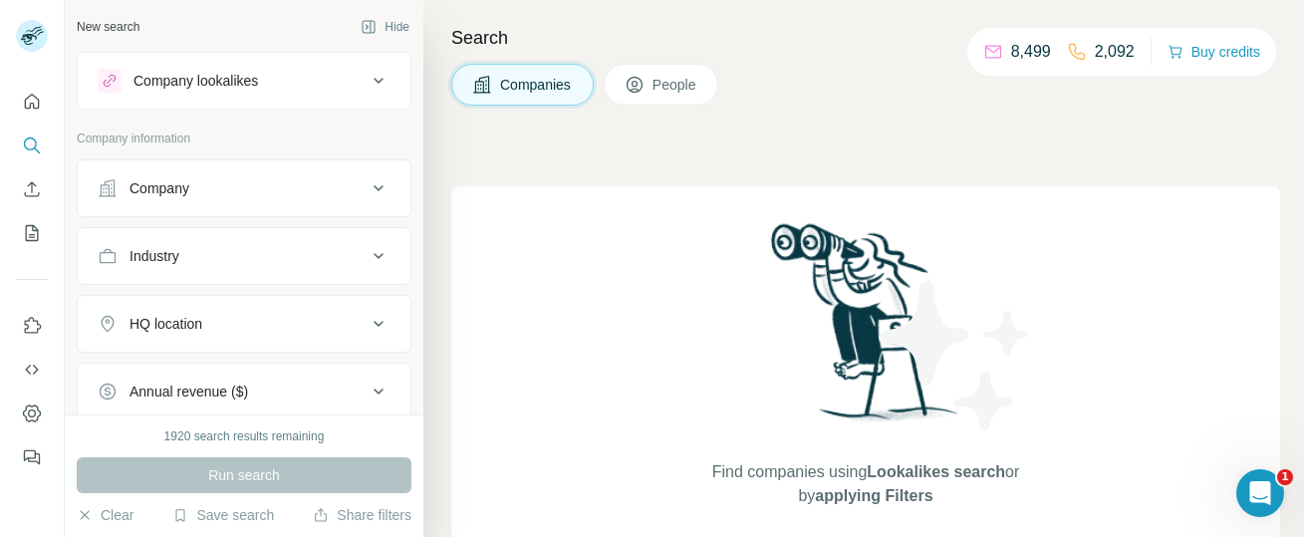
click at [643, 86] on icon at bounding box center [635, 85] width 20 height 20
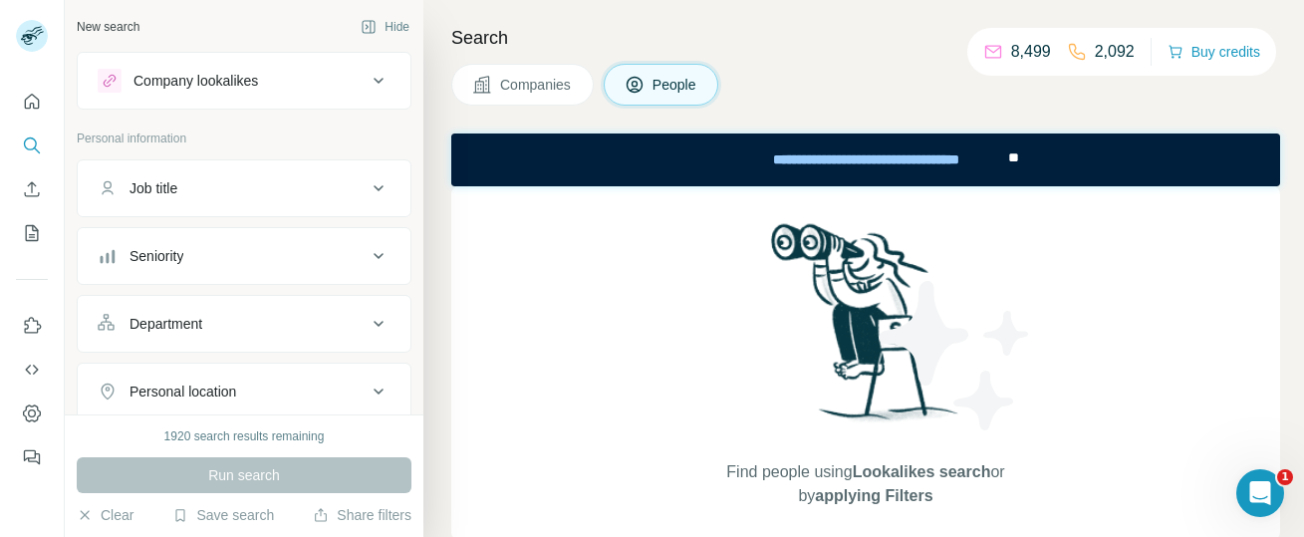
click at [188, 87] on div "Company lookalikes" at bounding box center [196, 81] width 125 height 20
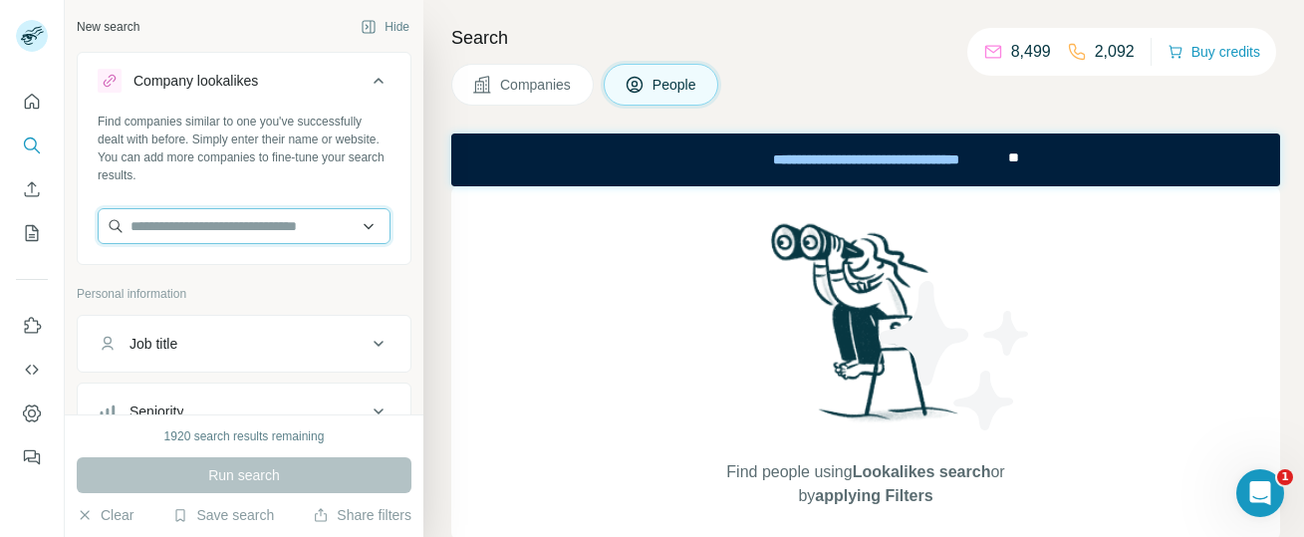
click at [187, 241] on input "text" at bounding box center [244, 226] width 293 height 36
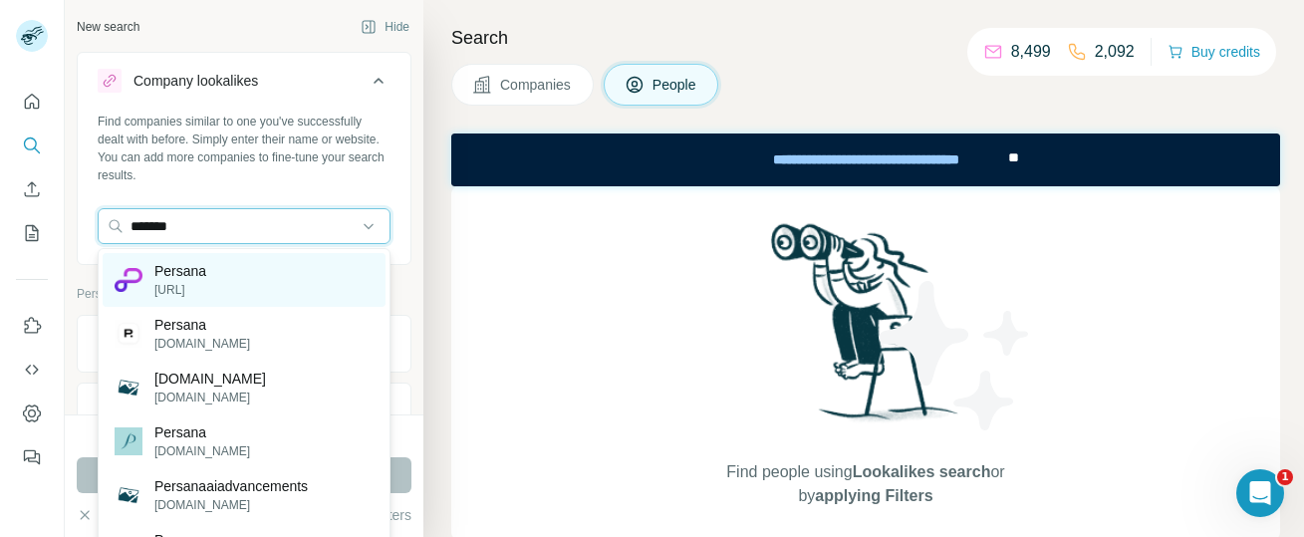
type input "*******"
click at [168, 276] on p "Persana" at bounding box center [180, 271] width 52 height 20
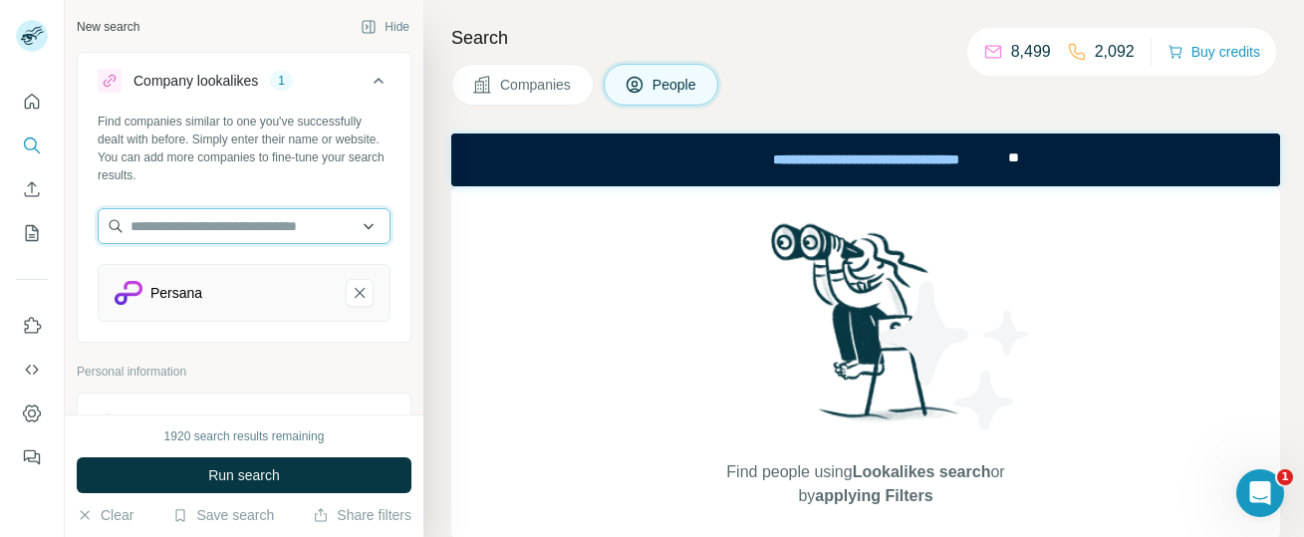
click at [213, 224] on input "text" at bounding box center [244, 226] width 293 height 36
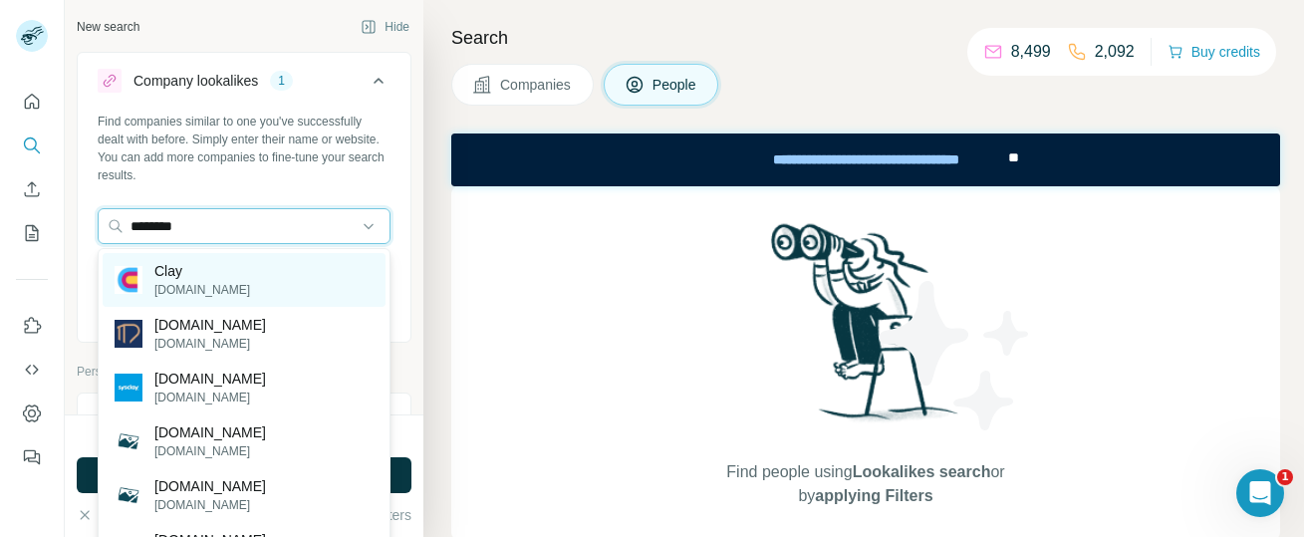
type input "********"
click at [196, 278] on p "Clay" at bounding box center [202, 271] width 96 height 20
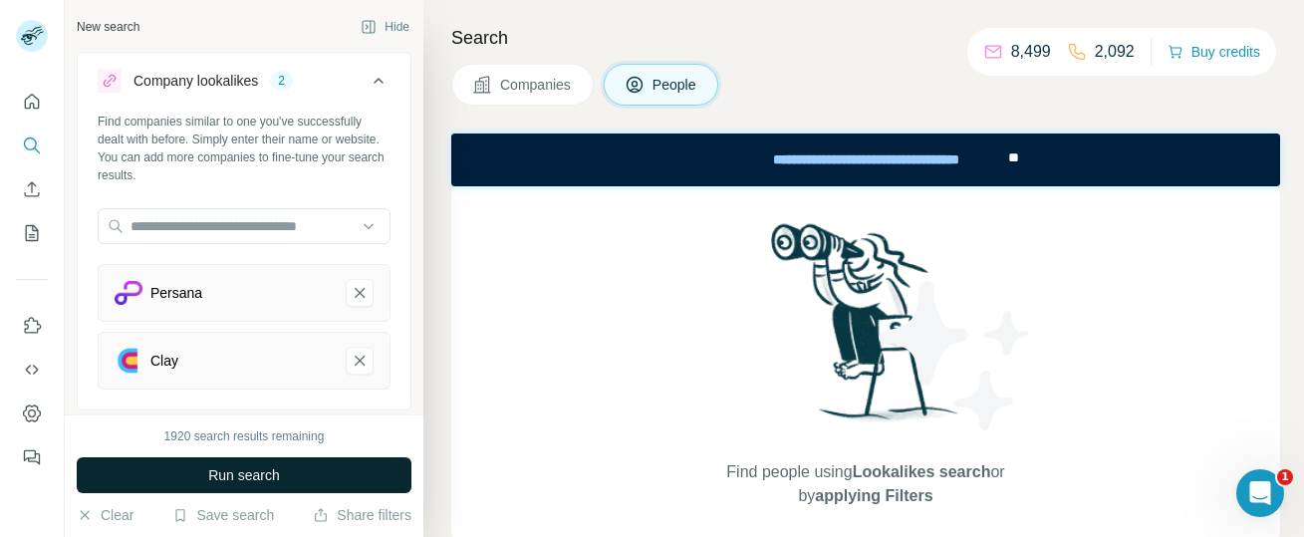
click at [171, 480] on button "Run search" at bounding box center [244, 475] width 335 height 36
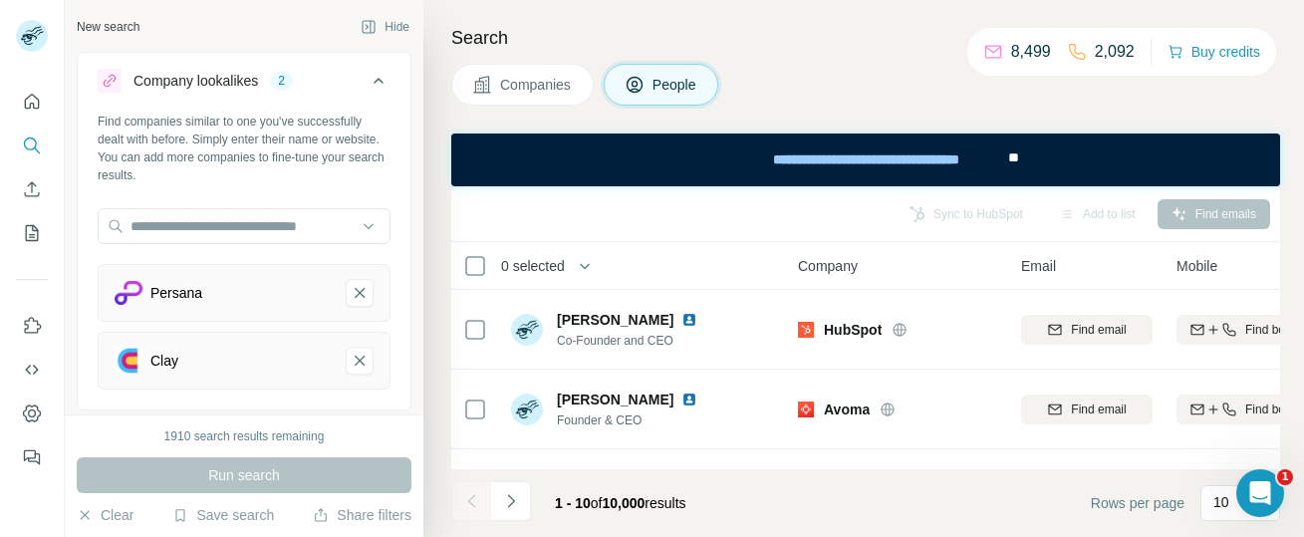
click at [559, 93] on span "Companies" at bounding box center [536, 85] width 73 height 20
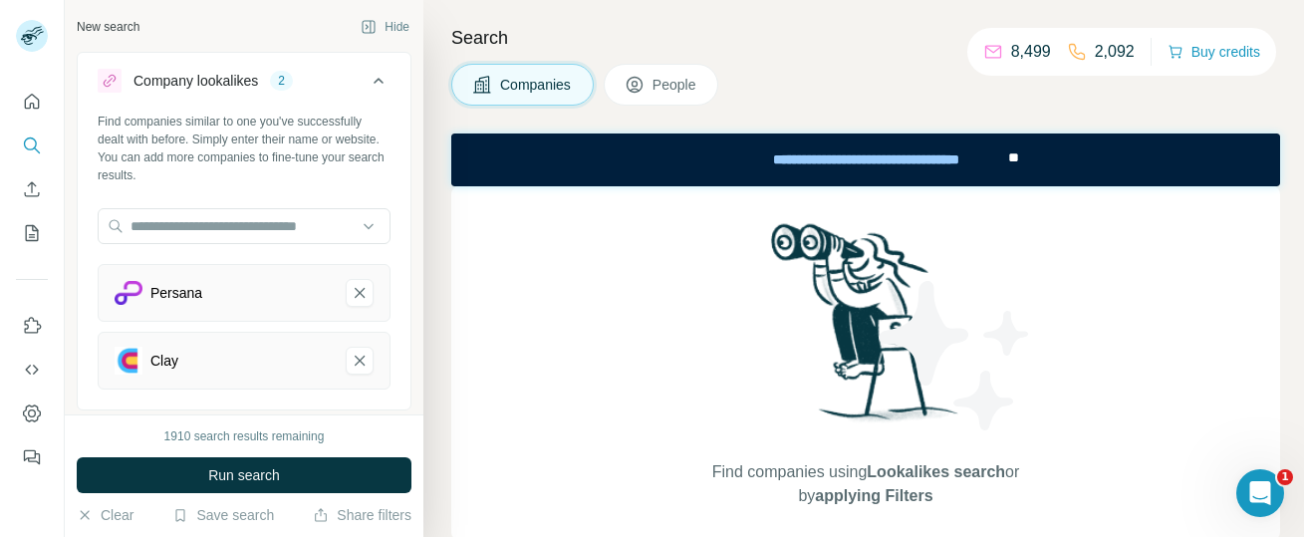
click at [664, 93] on span "People" at bounding box center [676, 85] width 46 height 20
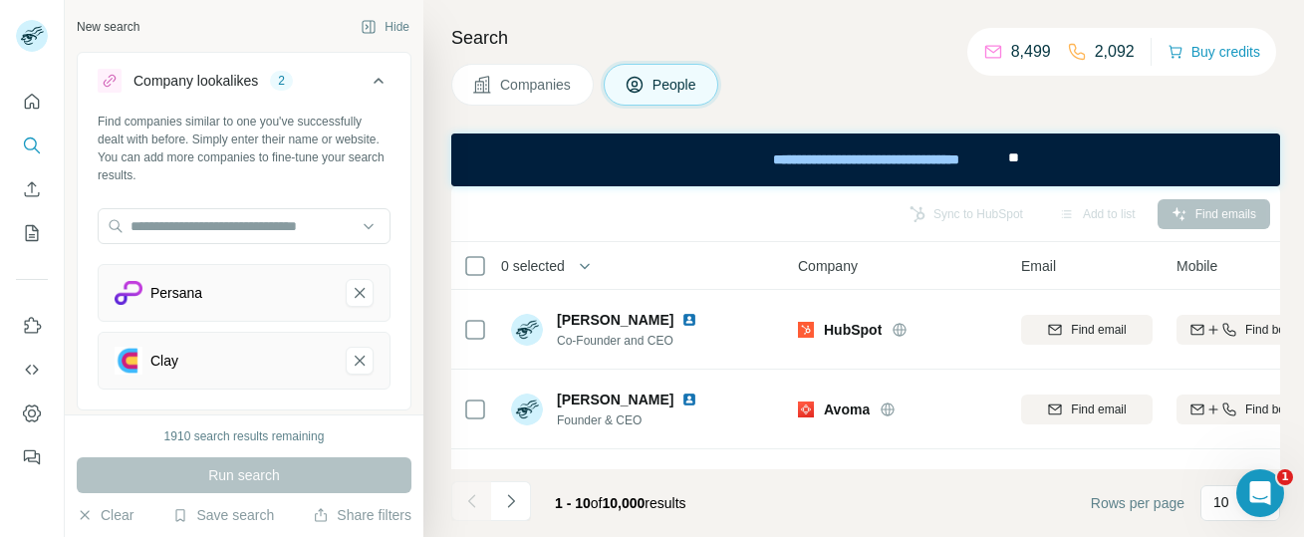
click at [549, 76] on span "Companies" at bounding box center [536, 85] width 73 height 20
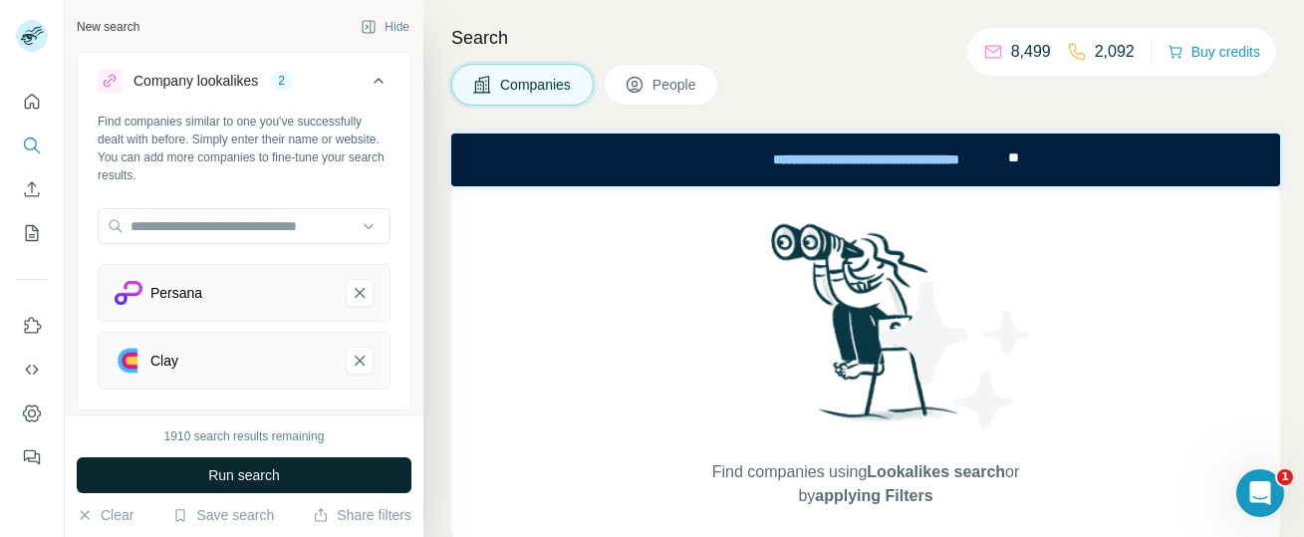
click at [226, 479] on span "Run search" at bounding box center [244, 475] width 72 height 20
